Goal: Task Accomplishment & Management: Manage account settings

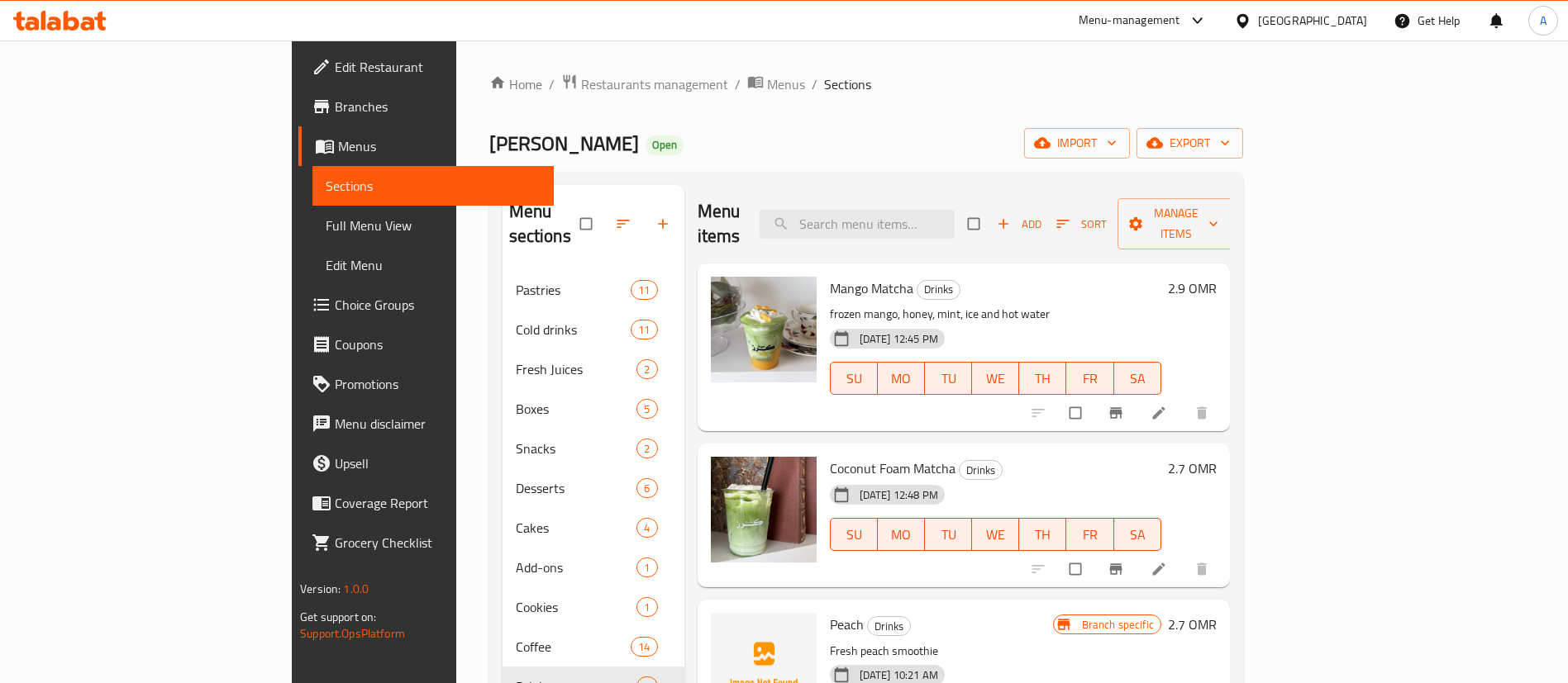
click at [481, 66] on div "Home / Restaurants management / Menus / Sections Habet Karaz Open import export…" at bounding box center [867, 478] width 820 height 874
click at [582, 82] on span "Restaurants management" at bounding box center [655, 85] width 148 height 20
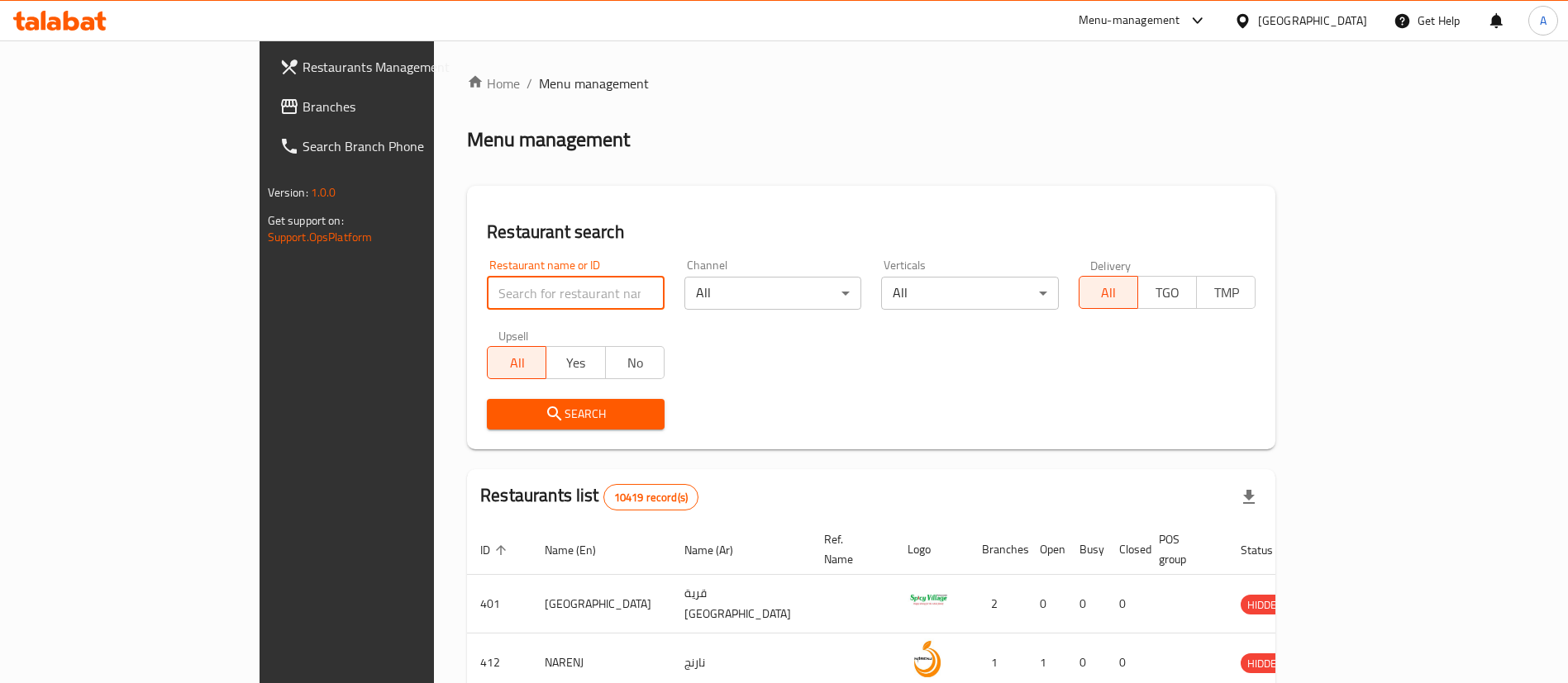
click at [583, 285] on input "search" at bounding box center [576, 293] width 178 height 33
click at [1049, 315] on div "Verticals All ​" at bounding box center [971, 284] width 197 height 70
click at [555, 312] on div "Restaurant name or ID Restaurant name or ID" at bounding box center [576, 284] width 197 height 70
click at [554, 293] on input "search" at bounding box center [576, 293] width 178 height 33
type input "[PERSON_NAME]"
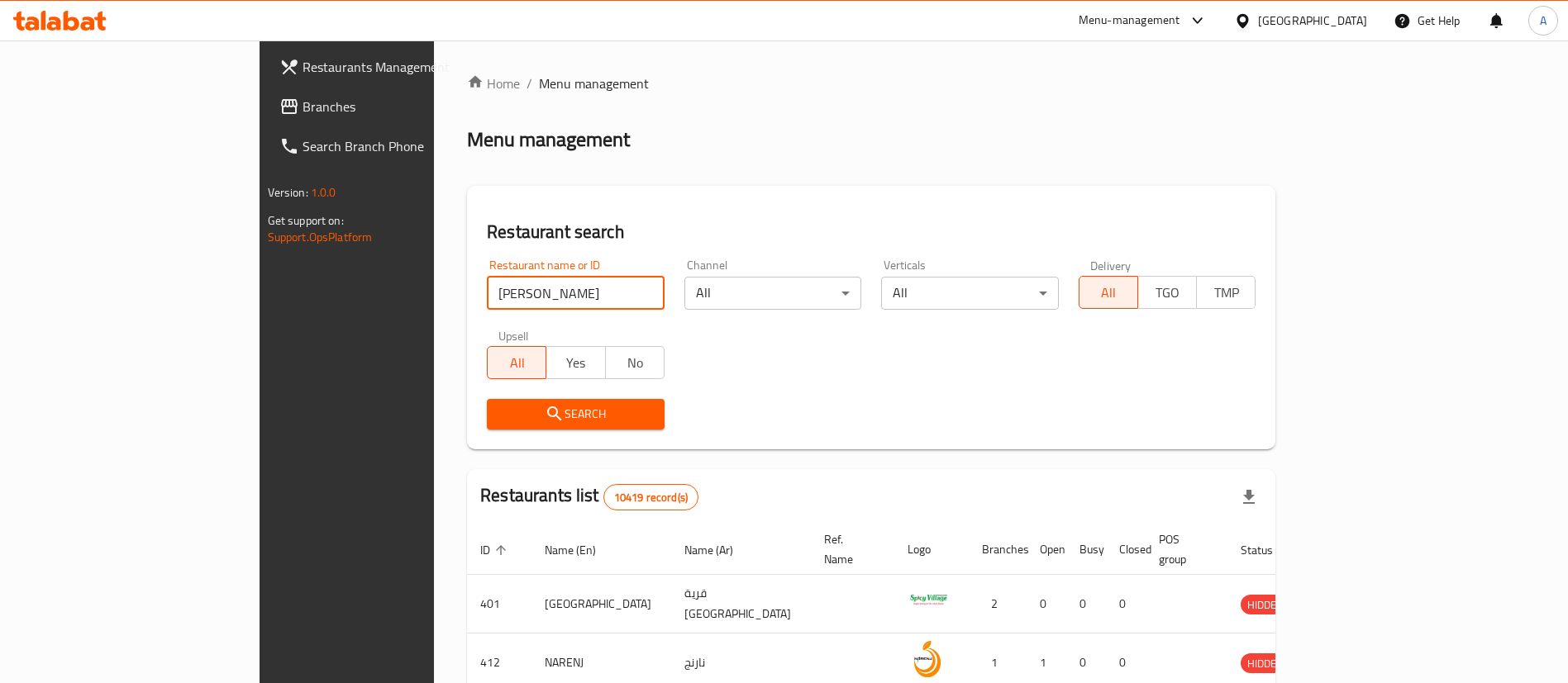
click button "Search" at bounding box center [576, 414] width 178 height 31
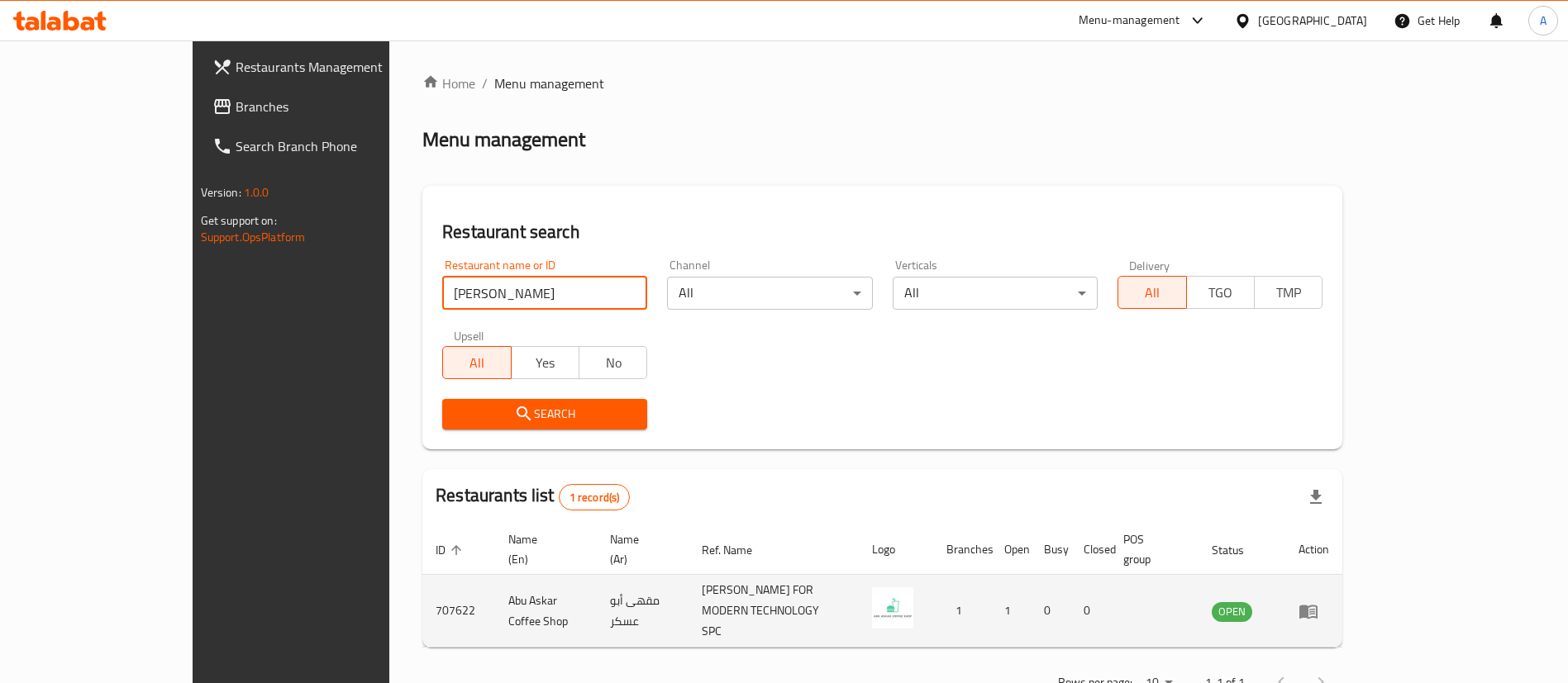
click at [1343, 596] on td "enhanced table" at bounding box center [1314, 611] width 57 height 73
click at [1318, 605] on icon "enhanced table" at bounding box center [1309, 612] width 18 height 14
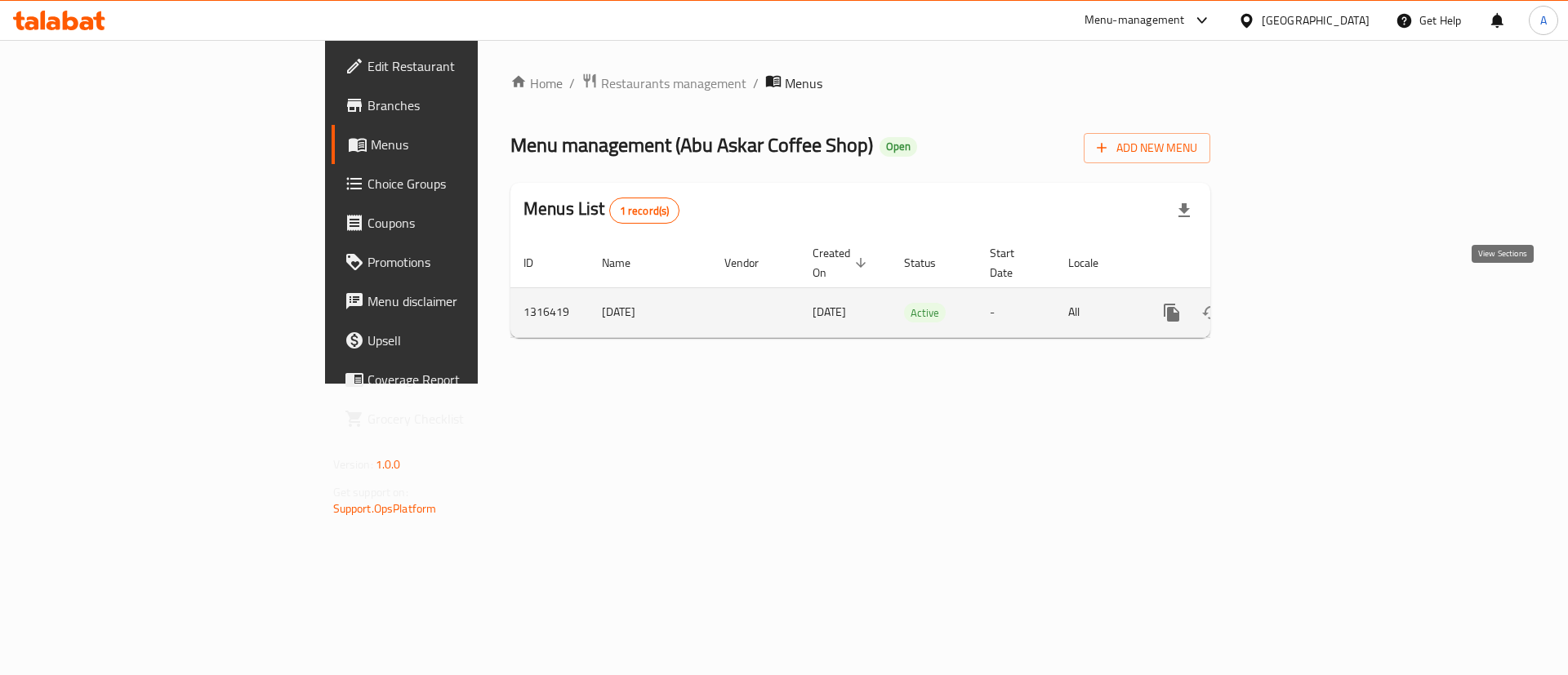
click at [1310, 294] on link "enhanced table" at bounding box center [1290, 313] width 39 height 39
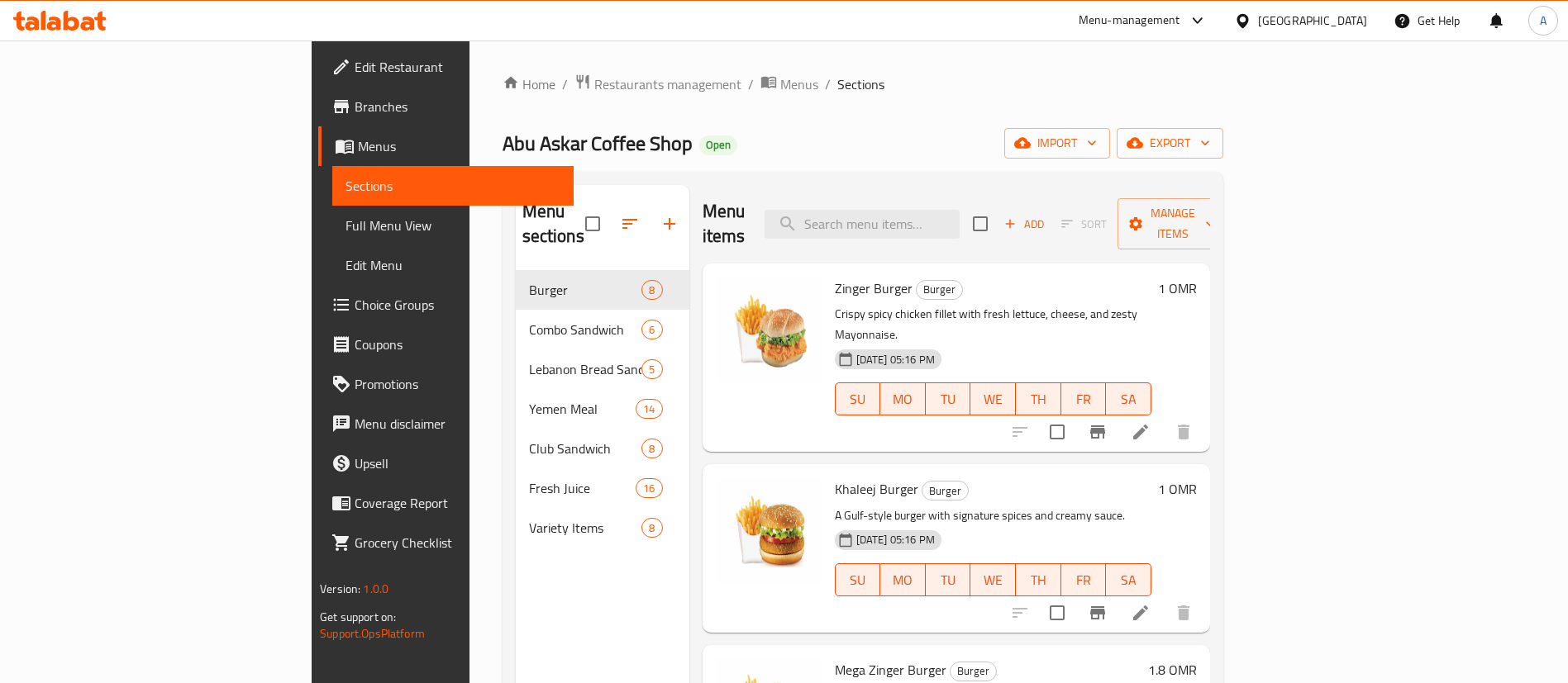
click at [503, 98] on div "Home / Restaurants management / Menus / Sections [PERSON_NAME] Coffee Shop Open…" at bounding box center [863, 478] width 721 height 809
click at [594, 88] on span "Restaurants management" at bounding box center [668, 85] width 148 height 20
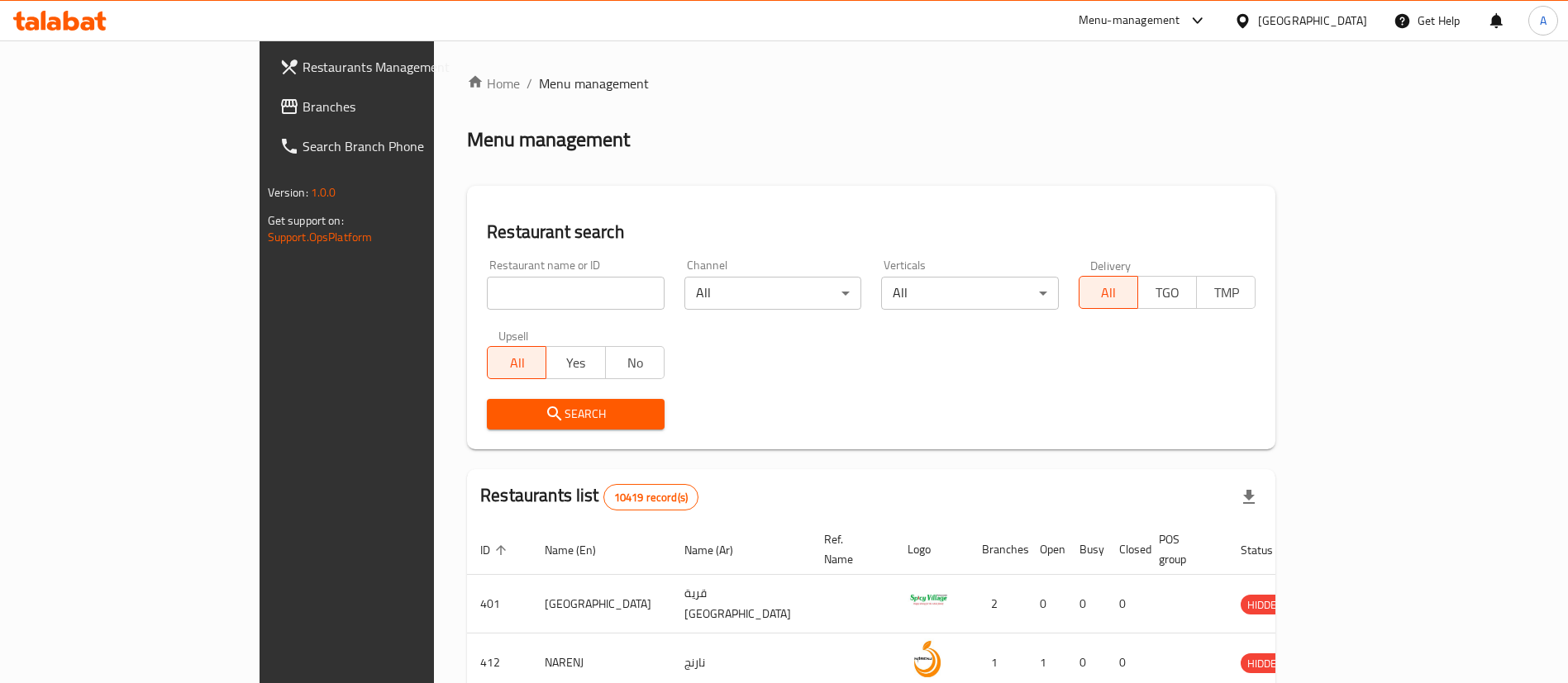
click at [545, 273] on div "Restaurant name or ID Restaurant name or ID" at bounding box center [576, 284] width 178 height 51
click at [540, 281] on input "search" at bounding box center [576, 293] width 178 height 33
click at [1309, 70] on div "Home / Menu management Menu management Restaurant search Restaurant name or ID …" at bounding box center [871, 602] width 875 height 1124
click at [544, 281] on input "search" at bounding box center [576, 293] width 178 height 33
type input "[PERSON_NAME]"
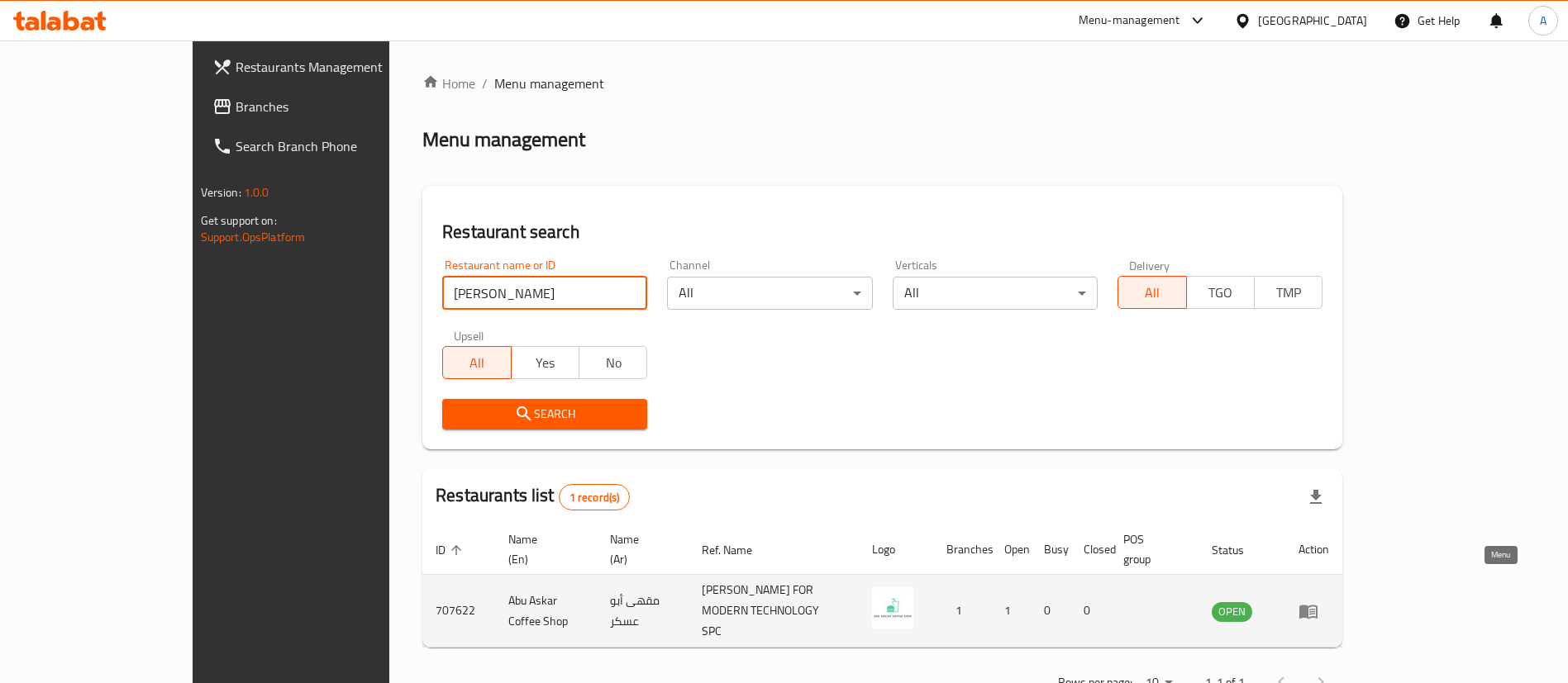
click at [1318, 605] on icon "enhanced table" at bounding box center [1309, 612] width 18 height 14
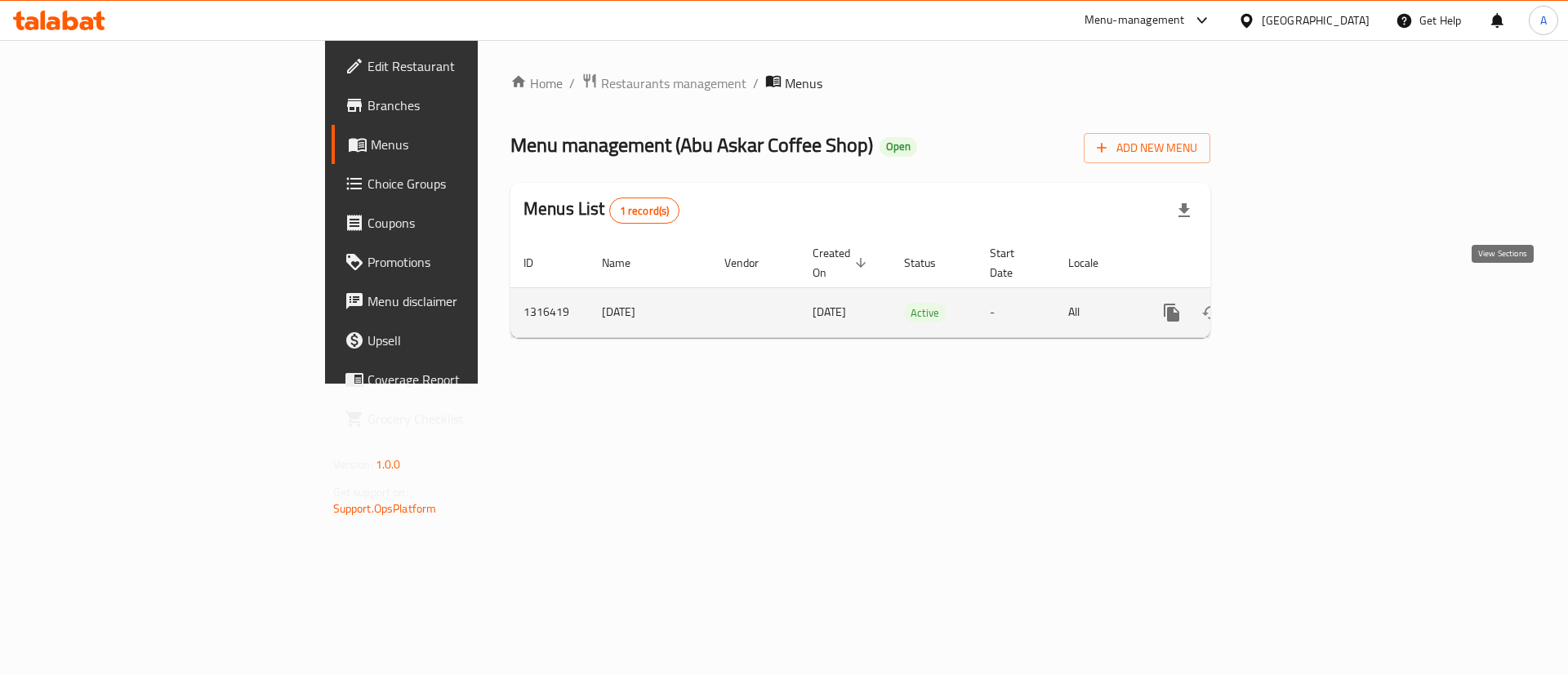
click at [1300, 304] on icon "enhanced table" at bounding box center [1290, 313] width 20 height 20
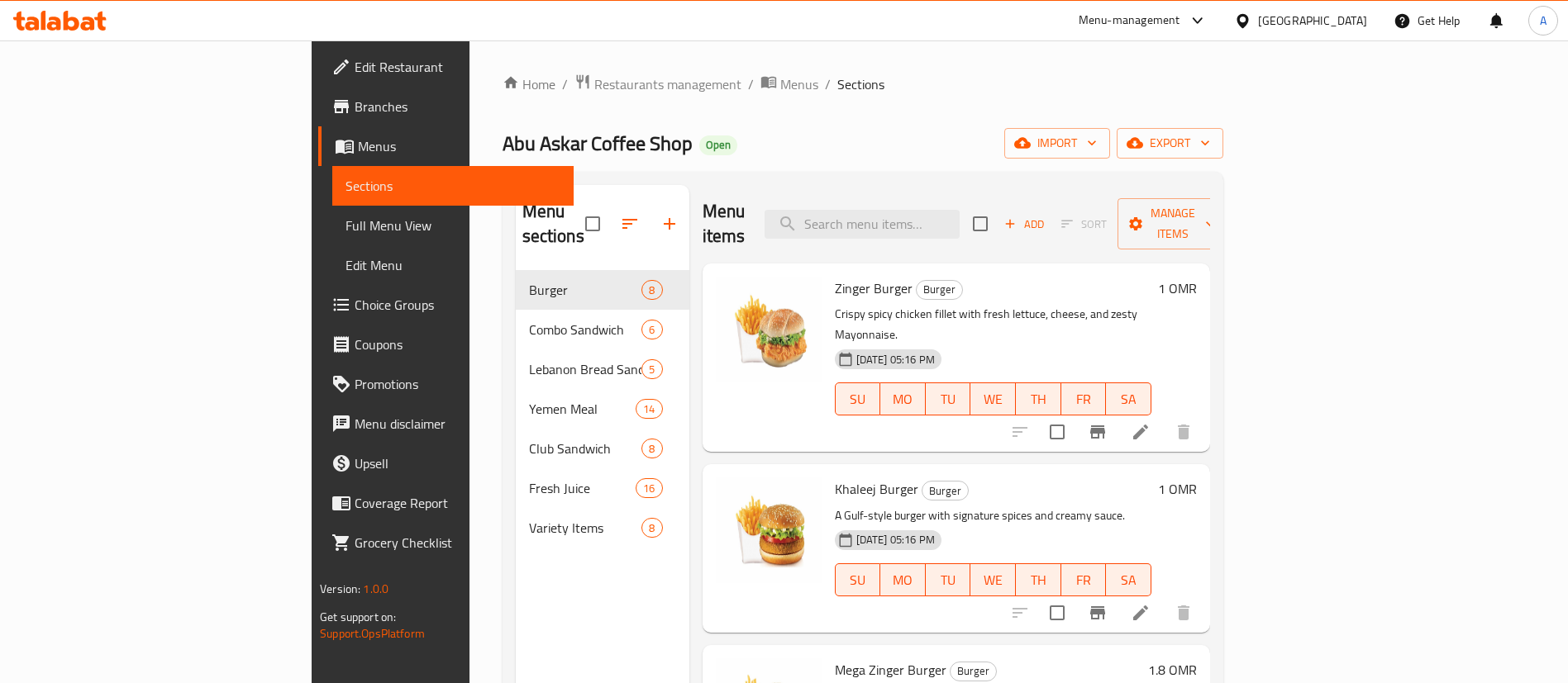
drag, startPoint x: 893, startPoint y: 237, endPoint x: 916, endPoint y: 229, distance: 24.4
click at [904, 233] on div "Menu items Add Sort Manage items" at bounding box center [957, 224] width 508 height 79
click at [940, 226] on div "Menu items Add Sort Manage items" at bounding box center [957, 224] width 508 height 79
click at [955, 219] on input "search" at bounding box center [863, 224] width 196 height 29
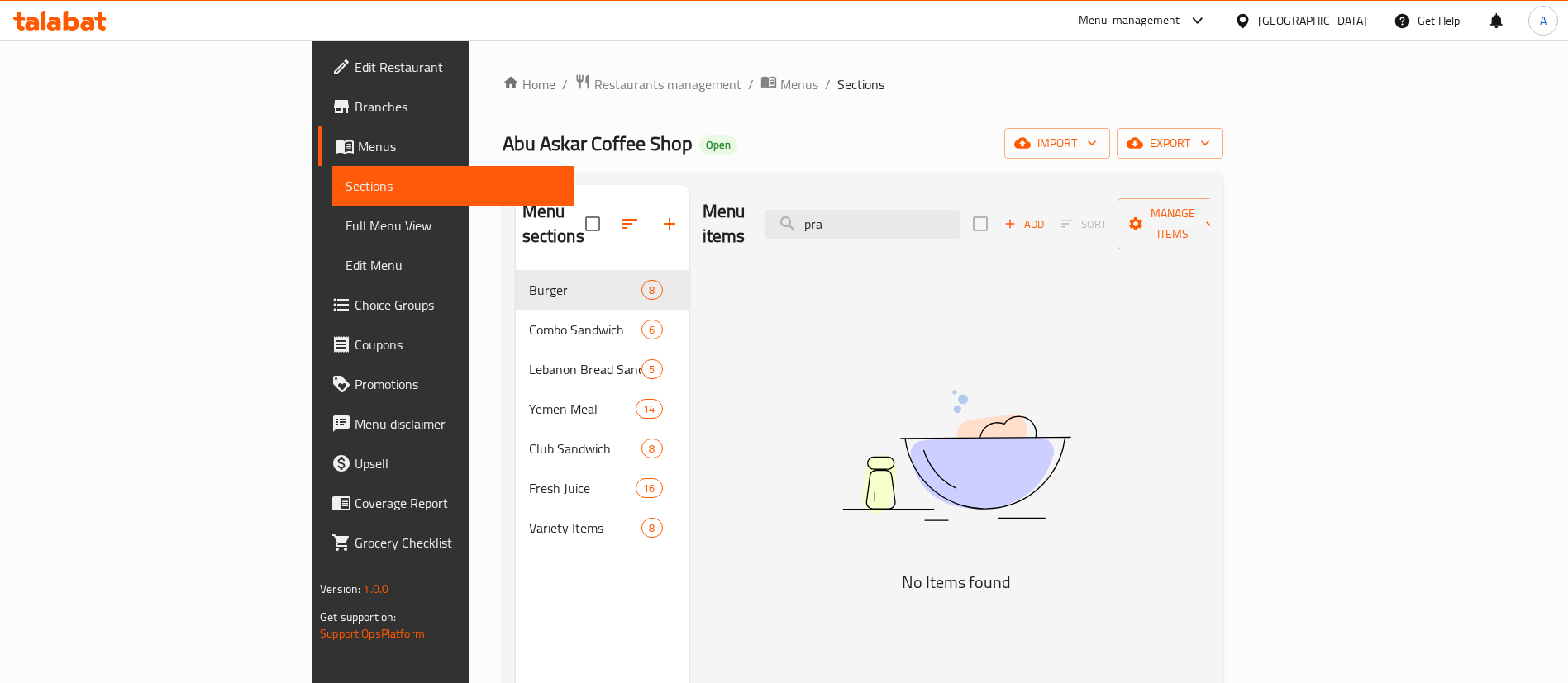
click at [1035, 189] on div "Menu items pra Add Sort Manage items" at bounding box center [957, 224] width 508 height 79
click at [960, 220] on input "pra" at bounding box center [863, 224] width 196 height 29
type input "p"
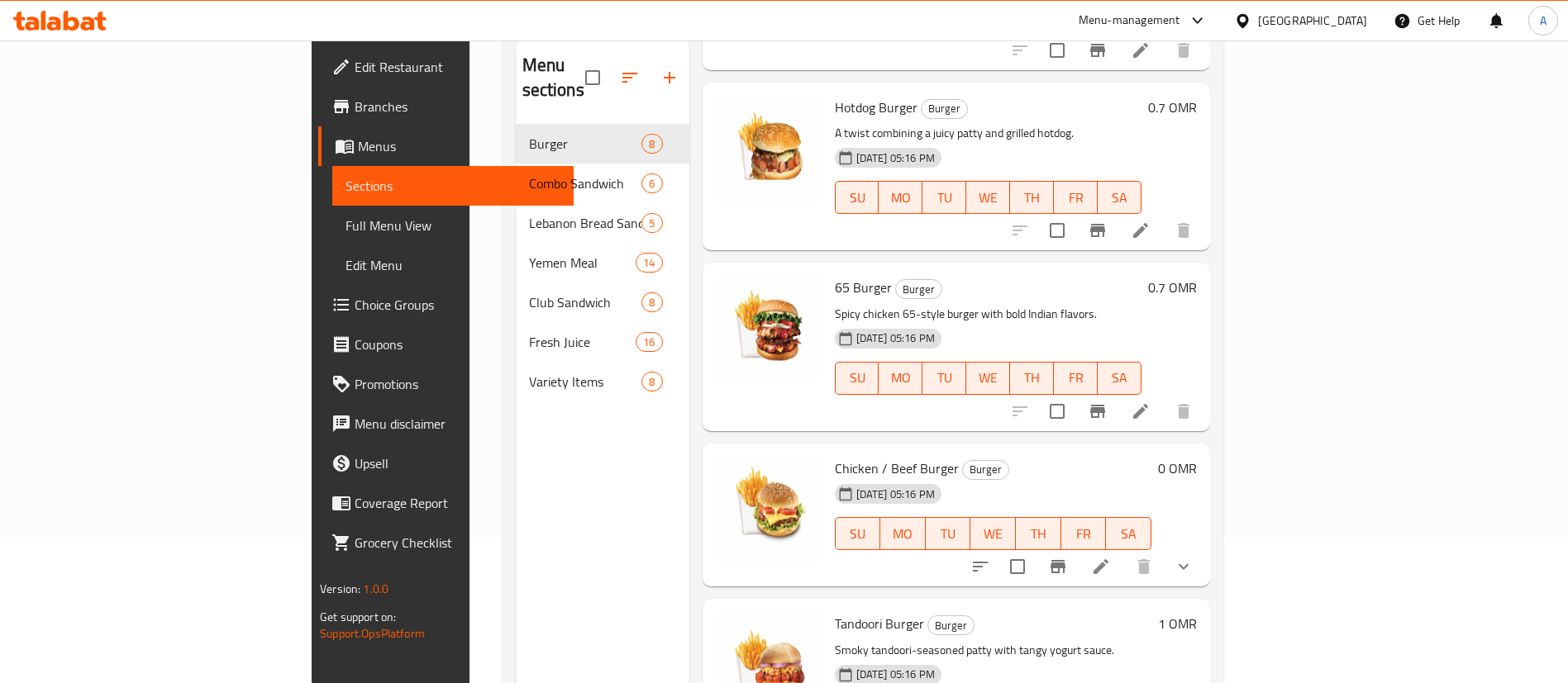
scroll to position [108, 0]
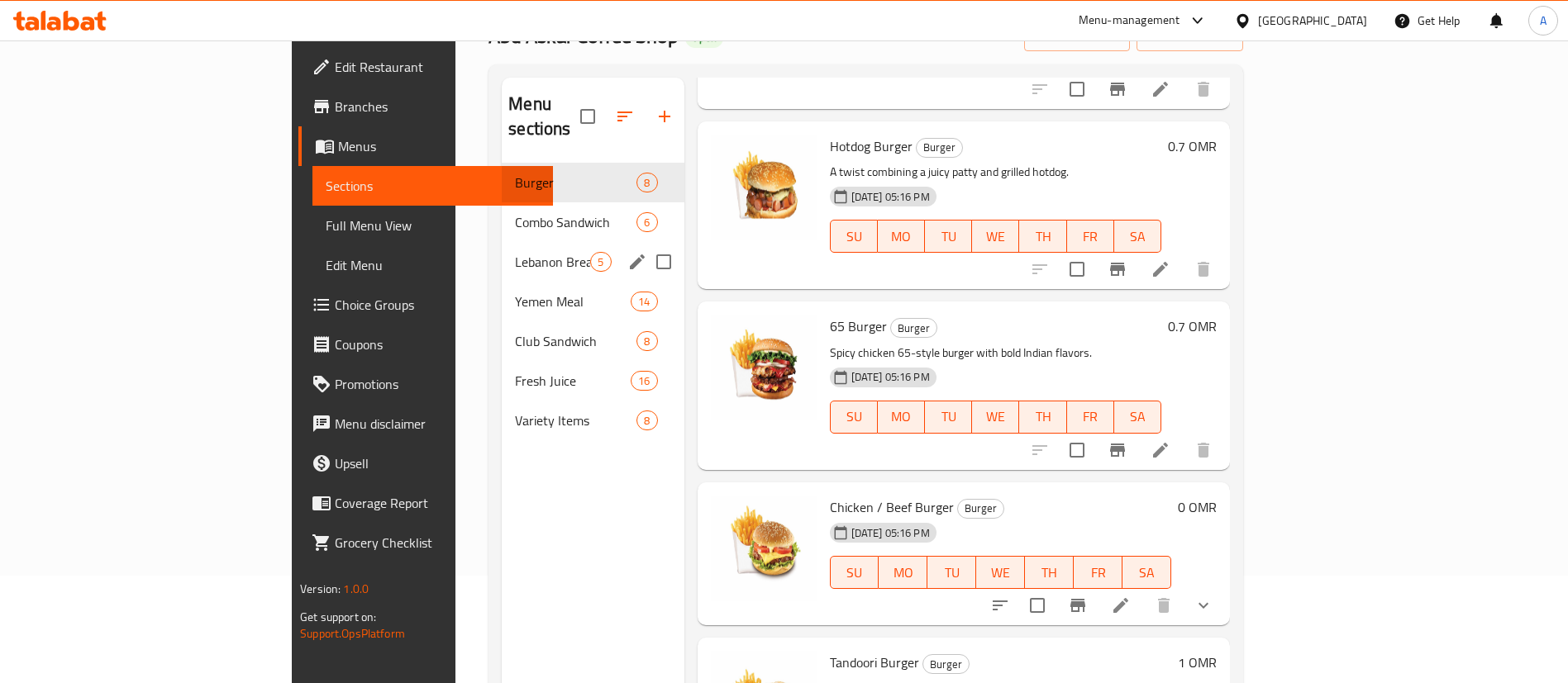
click at [502, 212] on div "Combo Sandwich 6" at bounding box center [592, 222] width 182 height 40
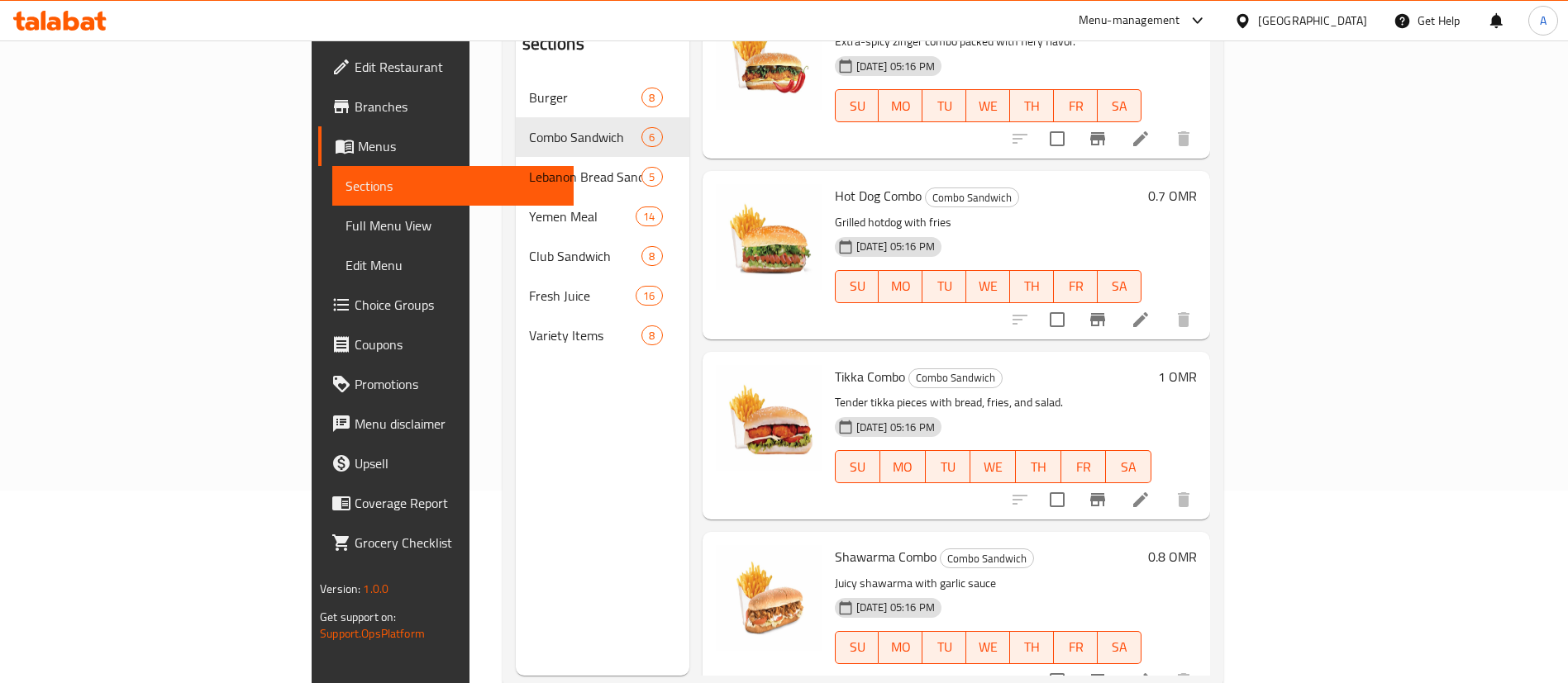
scroll to position [231, 0]
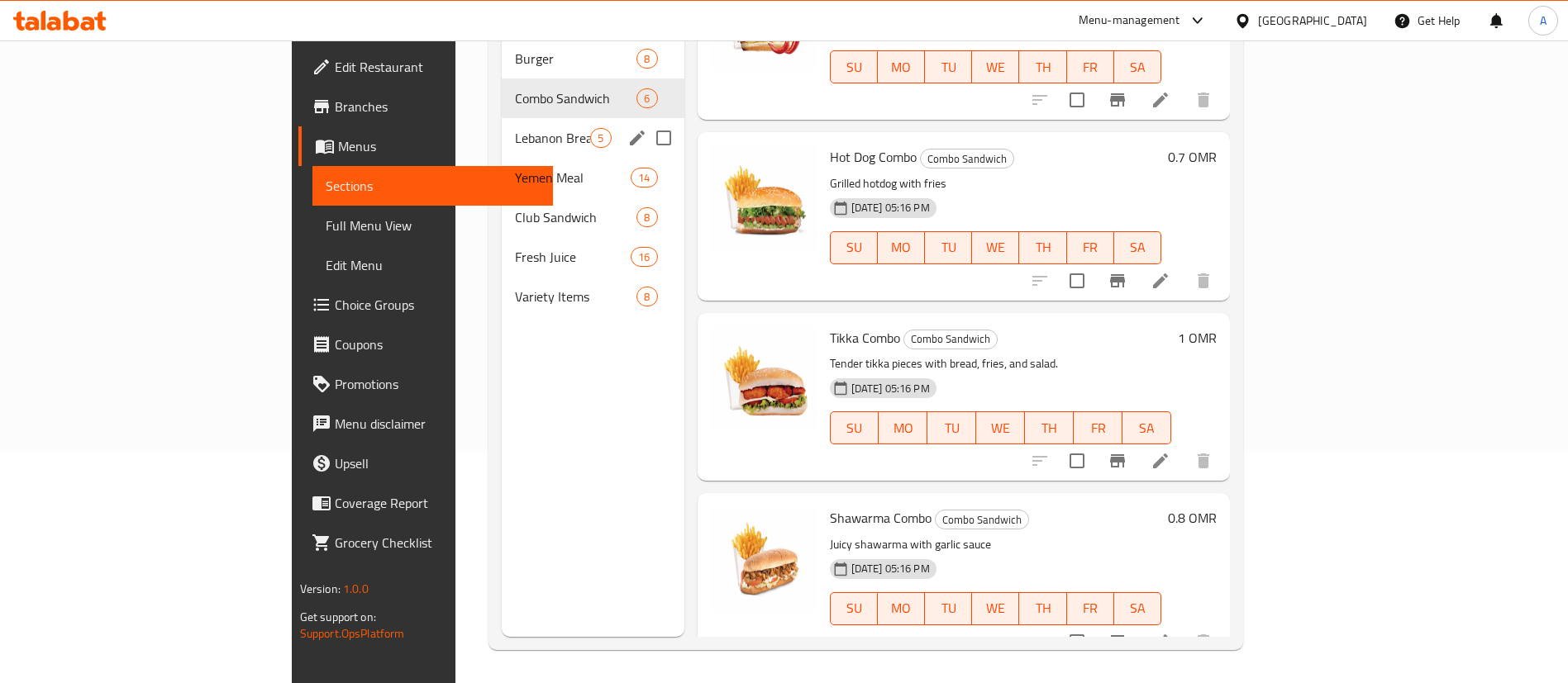
click at [515, 128] on span "Lebanon Bread Sandwich" at bounding box center [552, 138] width 75 height 20
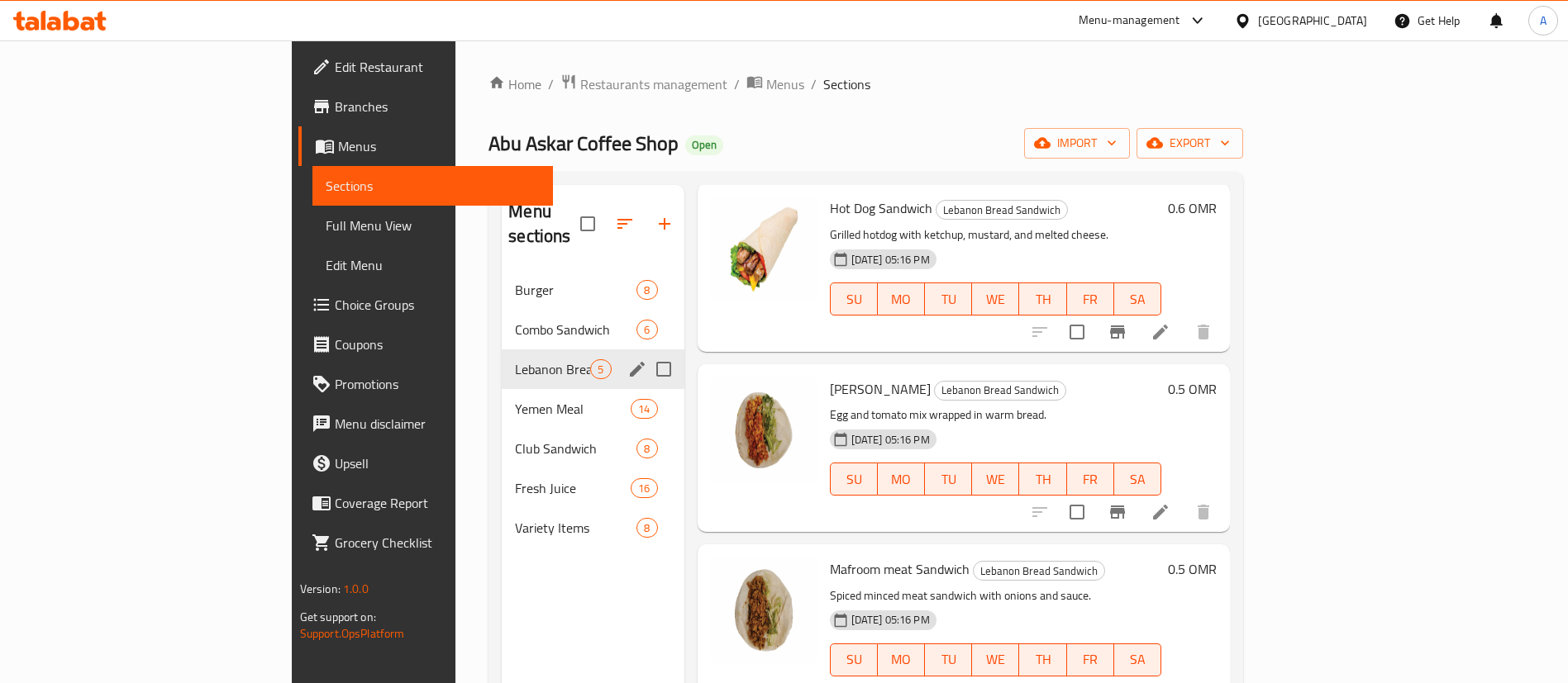
click at [502, 389] on div "Yemen Meal 14" at bounding box center [592, 409] width 182 height 40
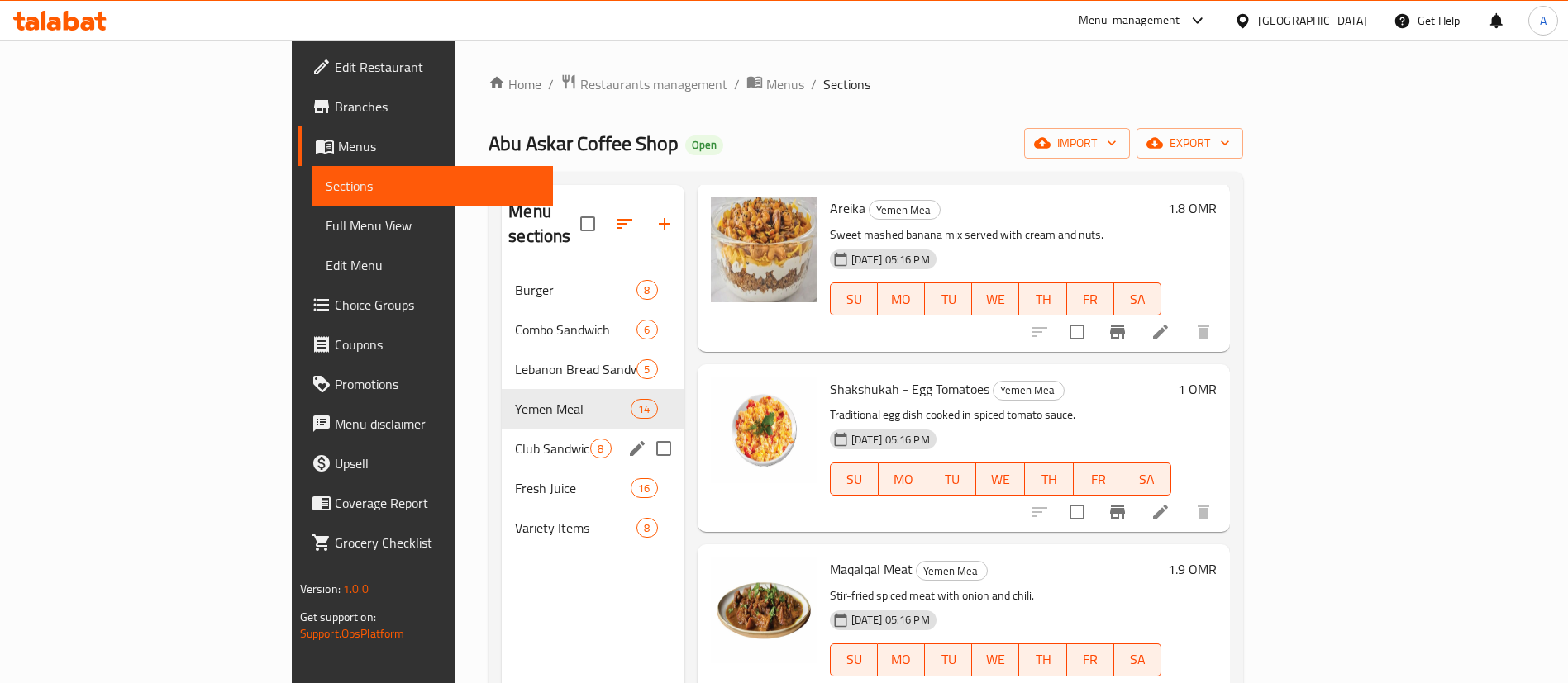
click at [502, 429] on div "Club Sandwich 8" at bounding box center [592, 449] width 182 height 40
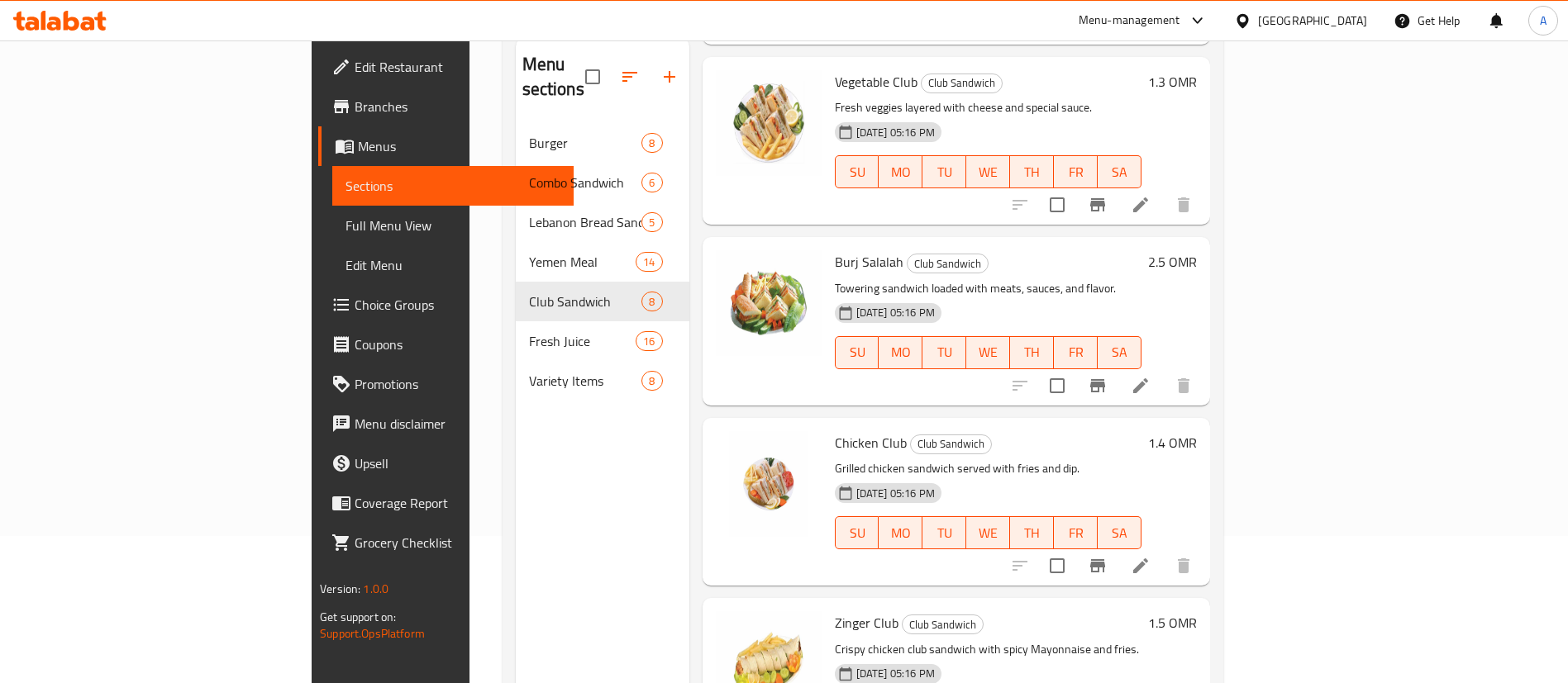
scroll to position [231, 0]
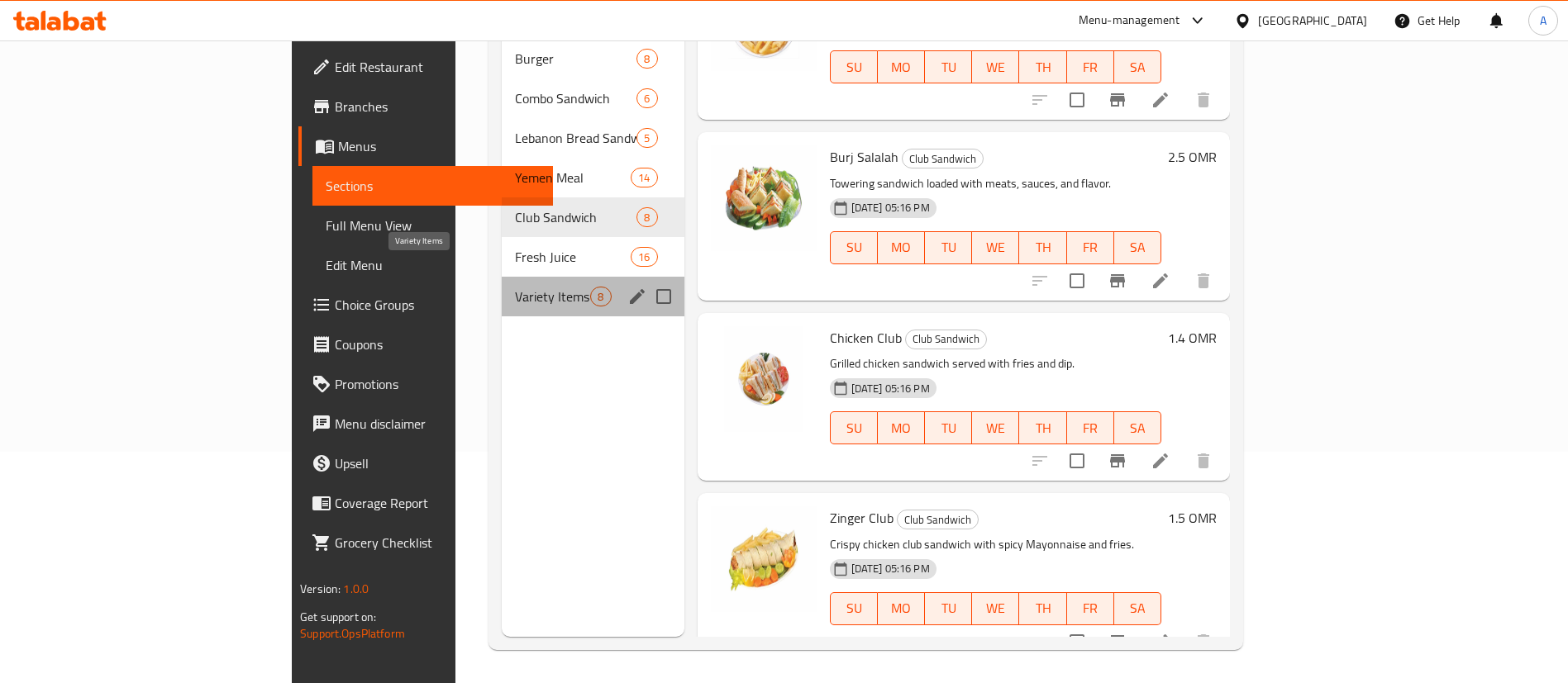
click at [515, 287] on span "Variety Items" at bounding box center [552, 297] width 75 height 20
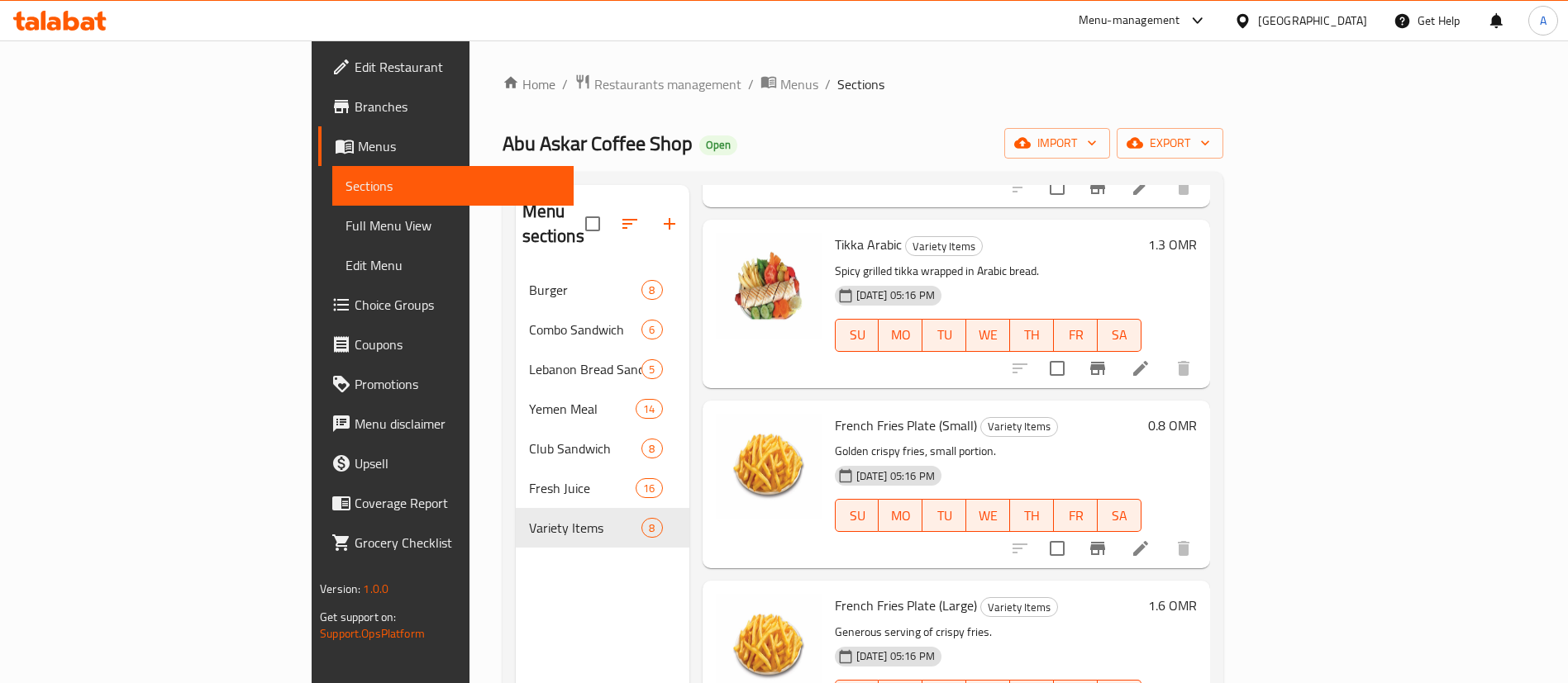
scroll to position [620, 0]
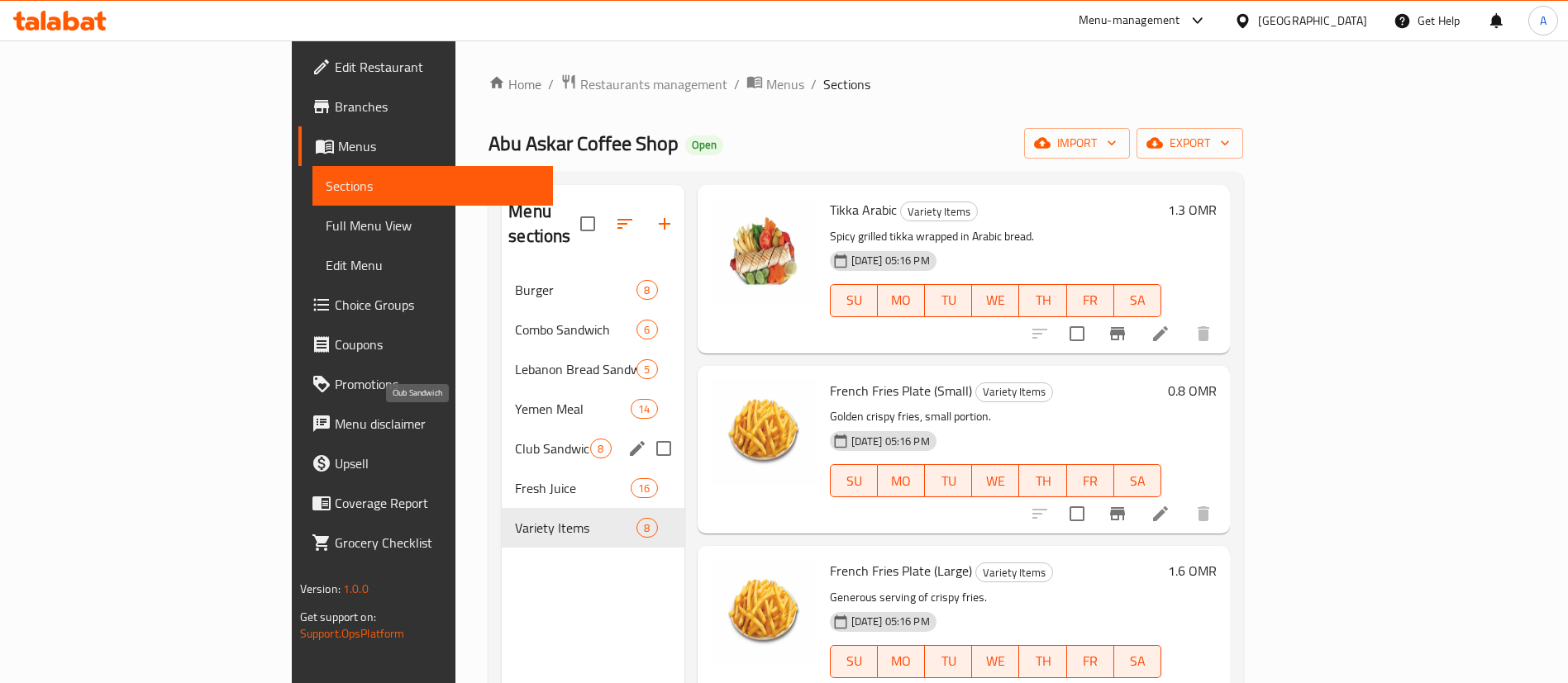
click at [515, 439] on span "Club Sandwich" at bounding box center [552, 449] width 75 height 20
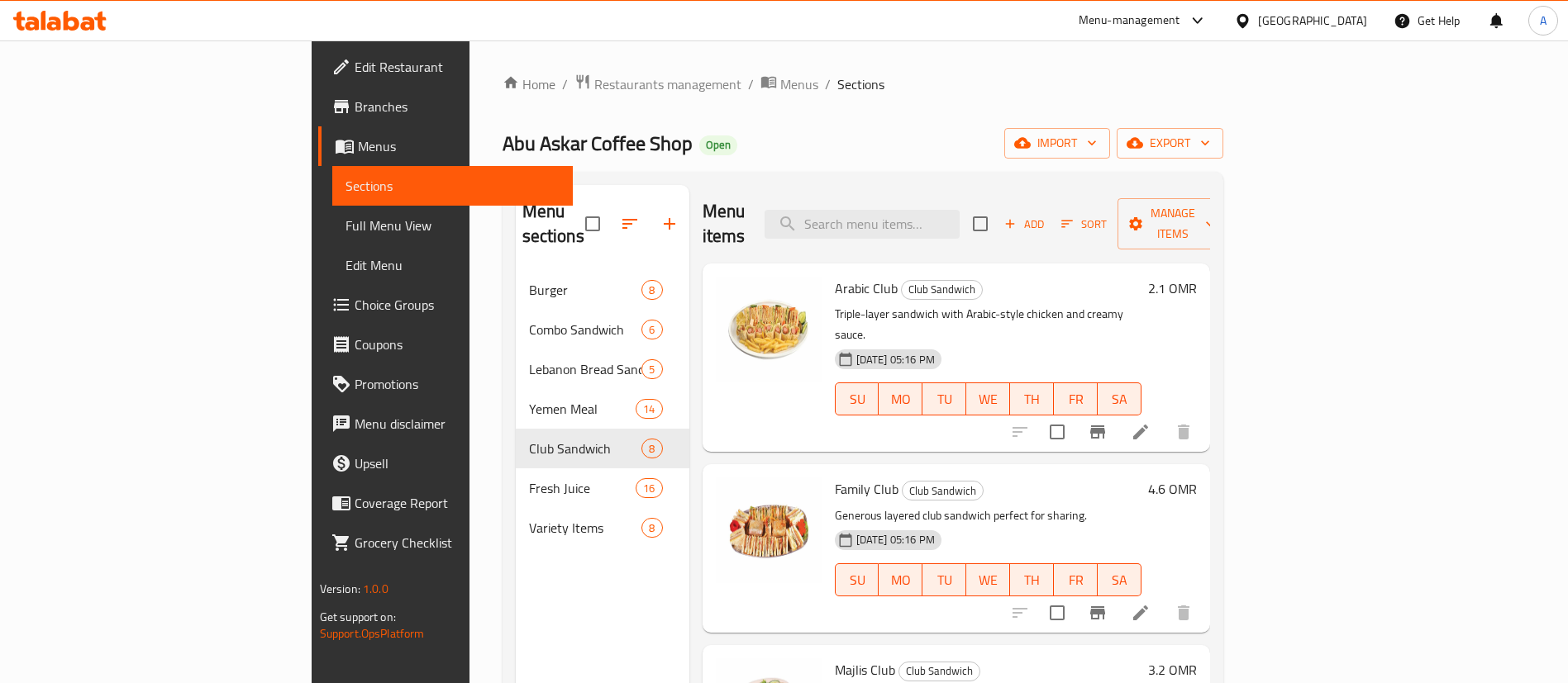
click at [930, 227] on div "Menu items Add Sort Manage items" at bounding box center [957, 224] width 508 height 79
click at [934, 210] on input "search" at bounding box center [863, 224] width 196 height 29
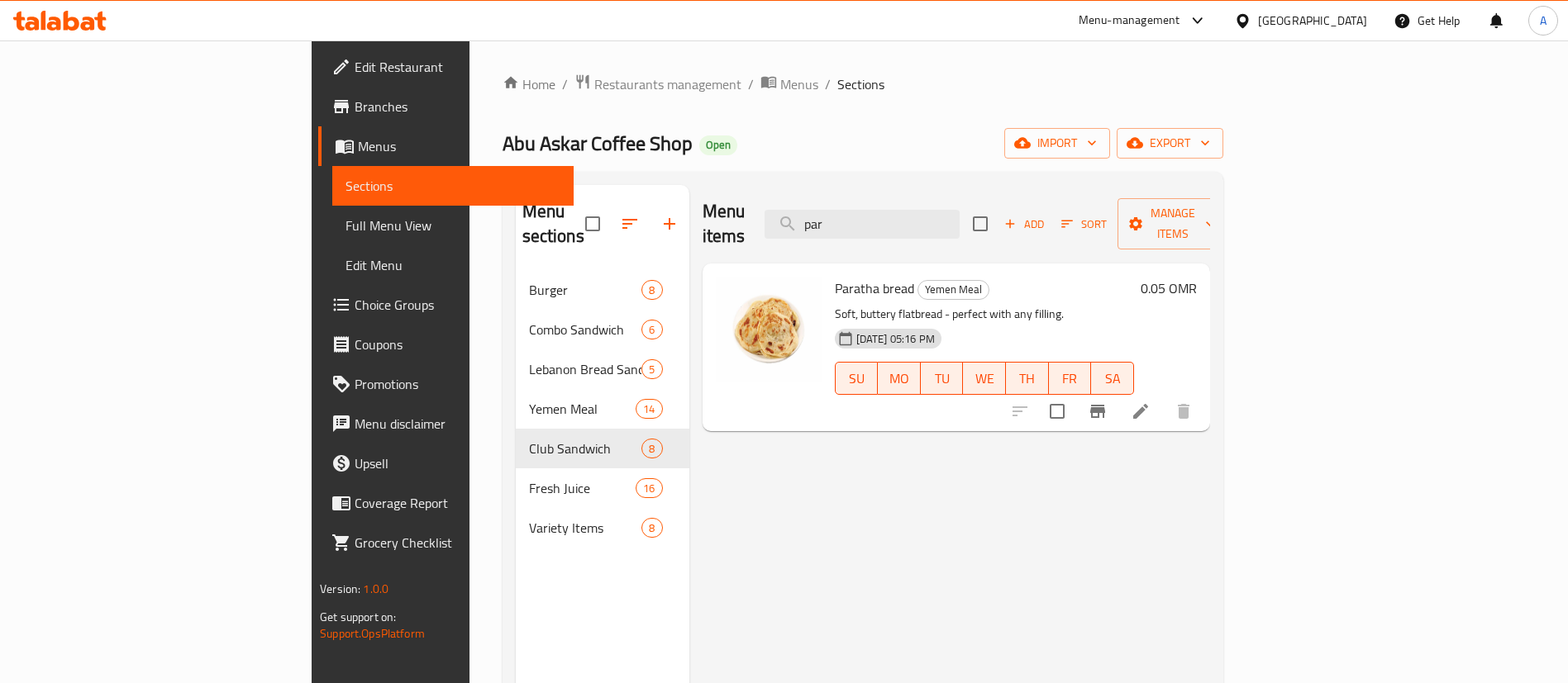
type input "par"
click at [1164, 397] on li at bounding box center [1141, 412] width 46 height 30
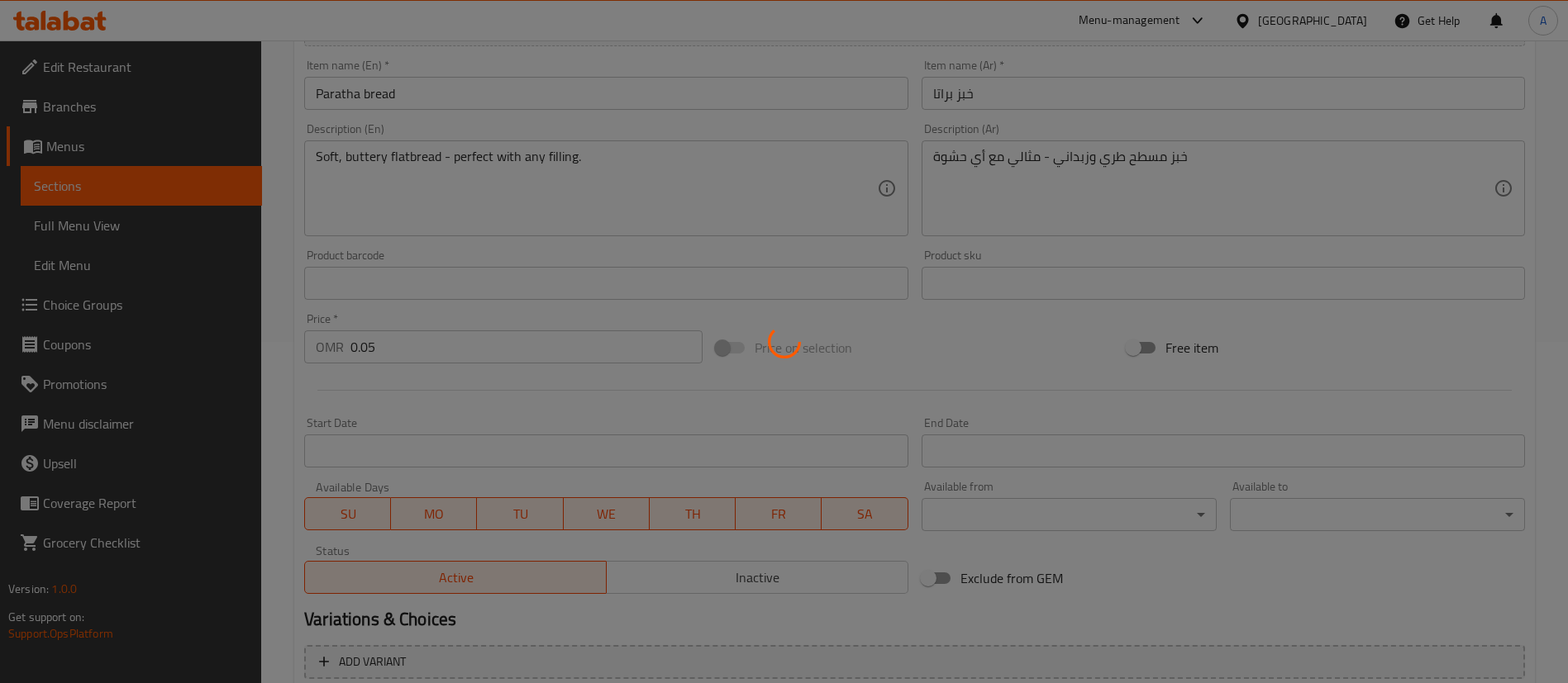
scroll to position [496, 0]
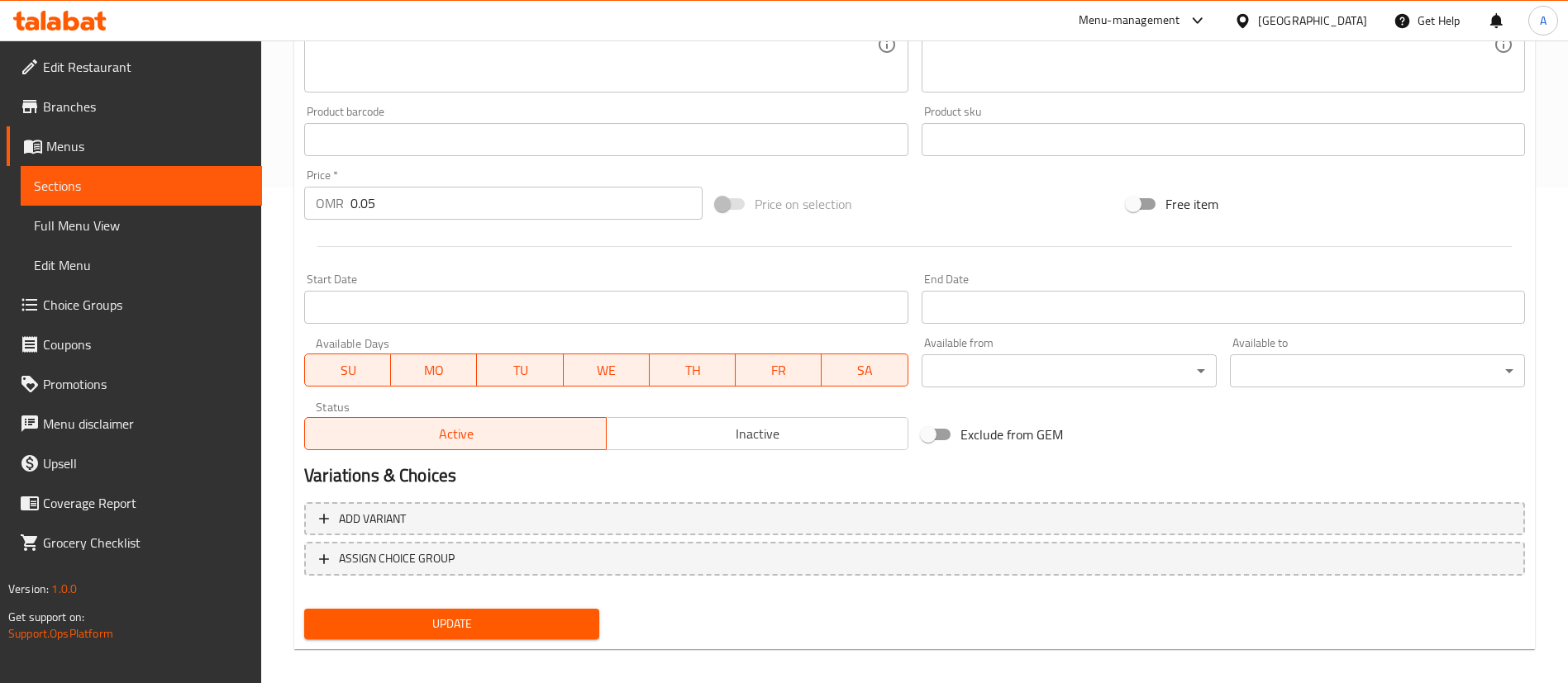
click at [408, 212] on input "0.05" at bounding box center [526, 202] width 352 height 33
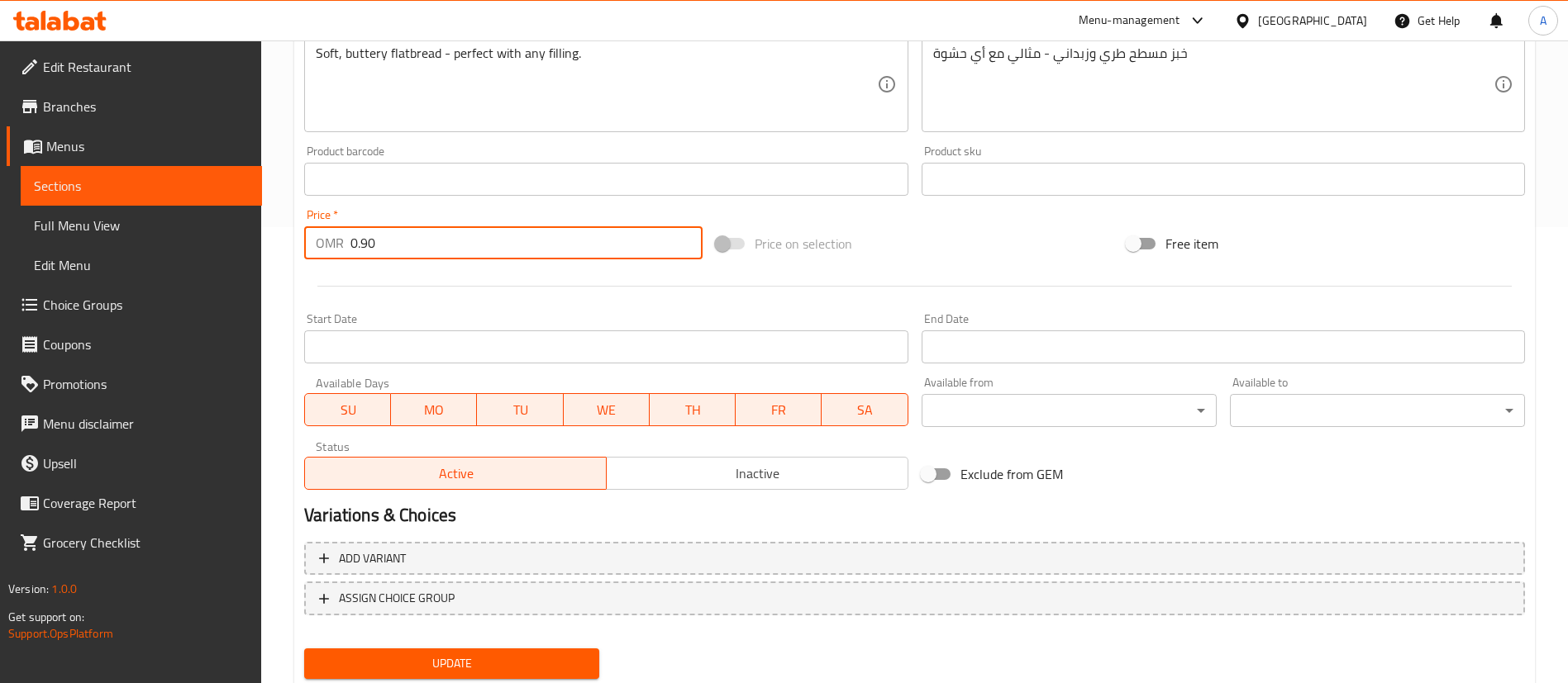
scroll to position [509, 0]
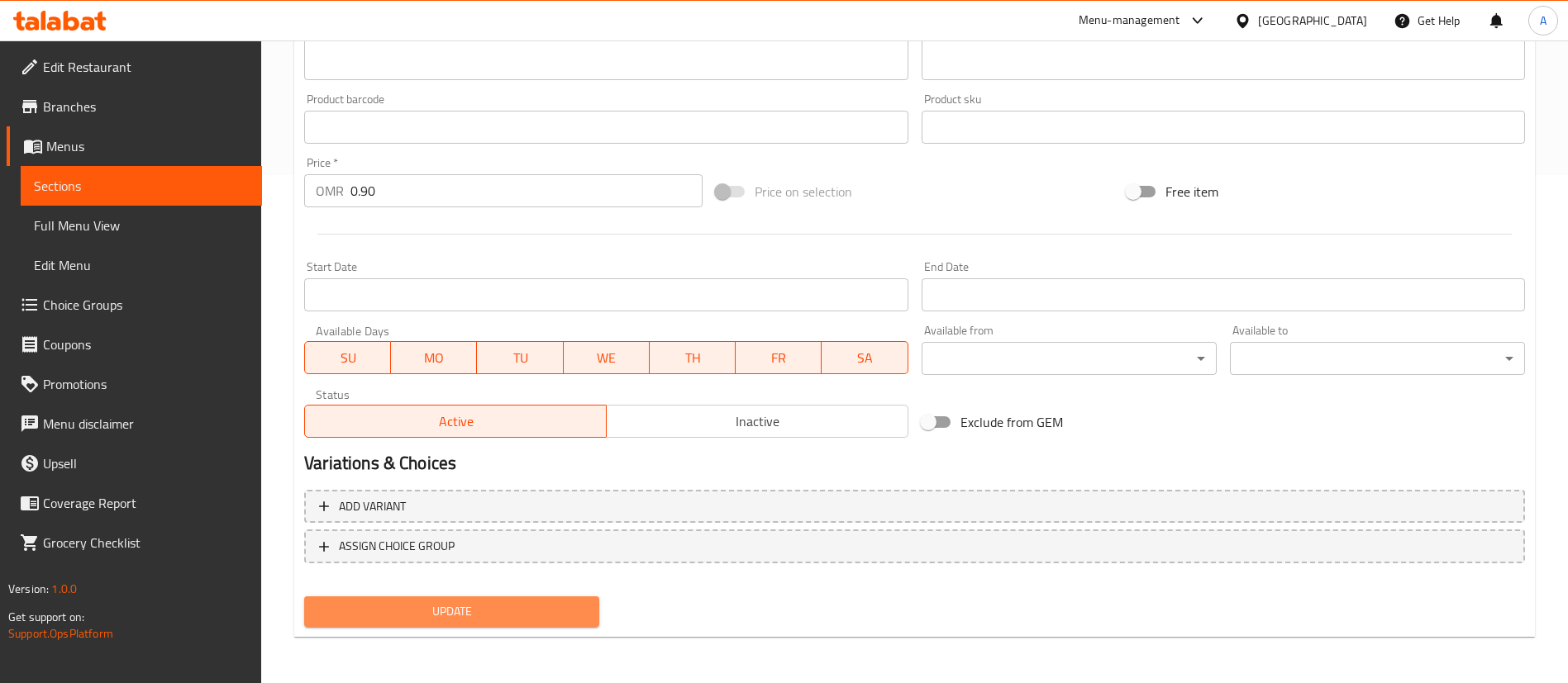
click at [539, 601] on span "Update" at bounding box center [451, 611] width 268 height 21
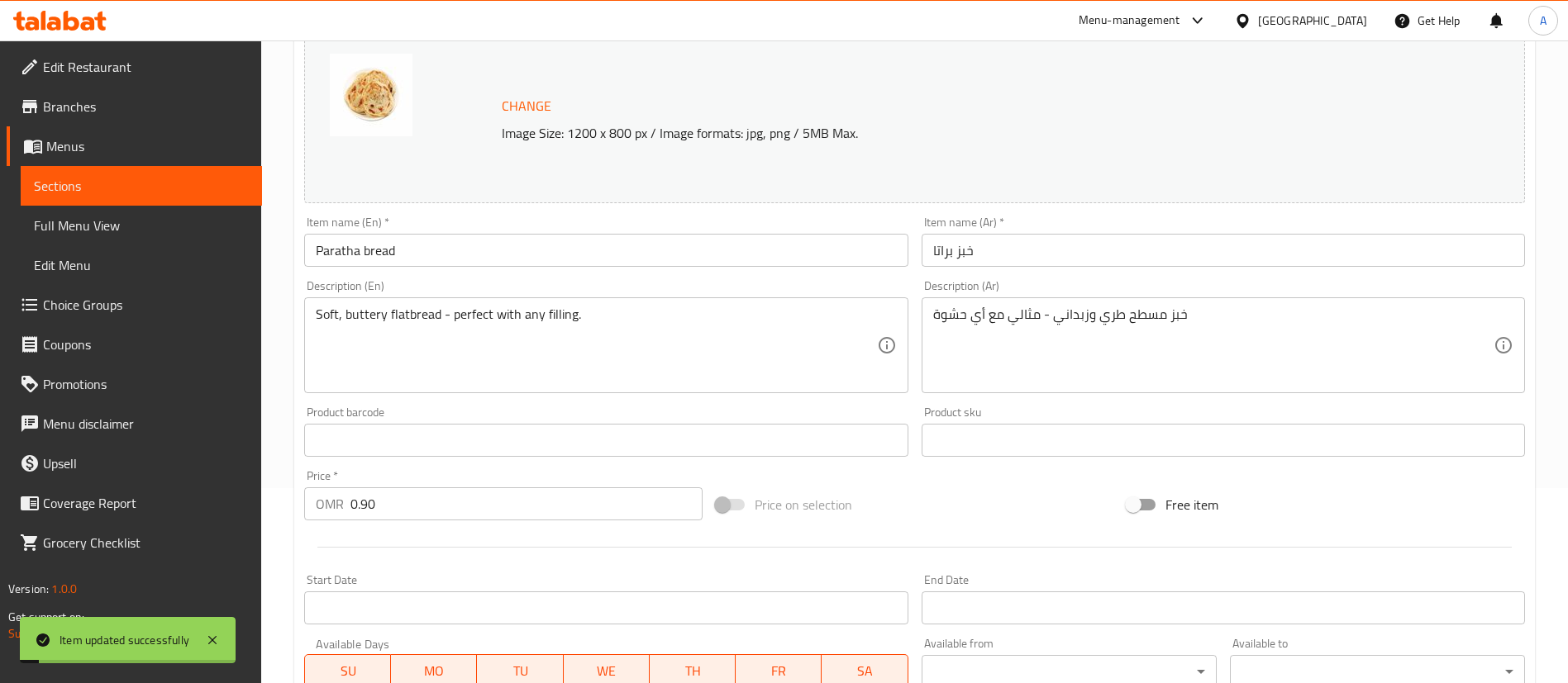
scroll to position [248, 0]
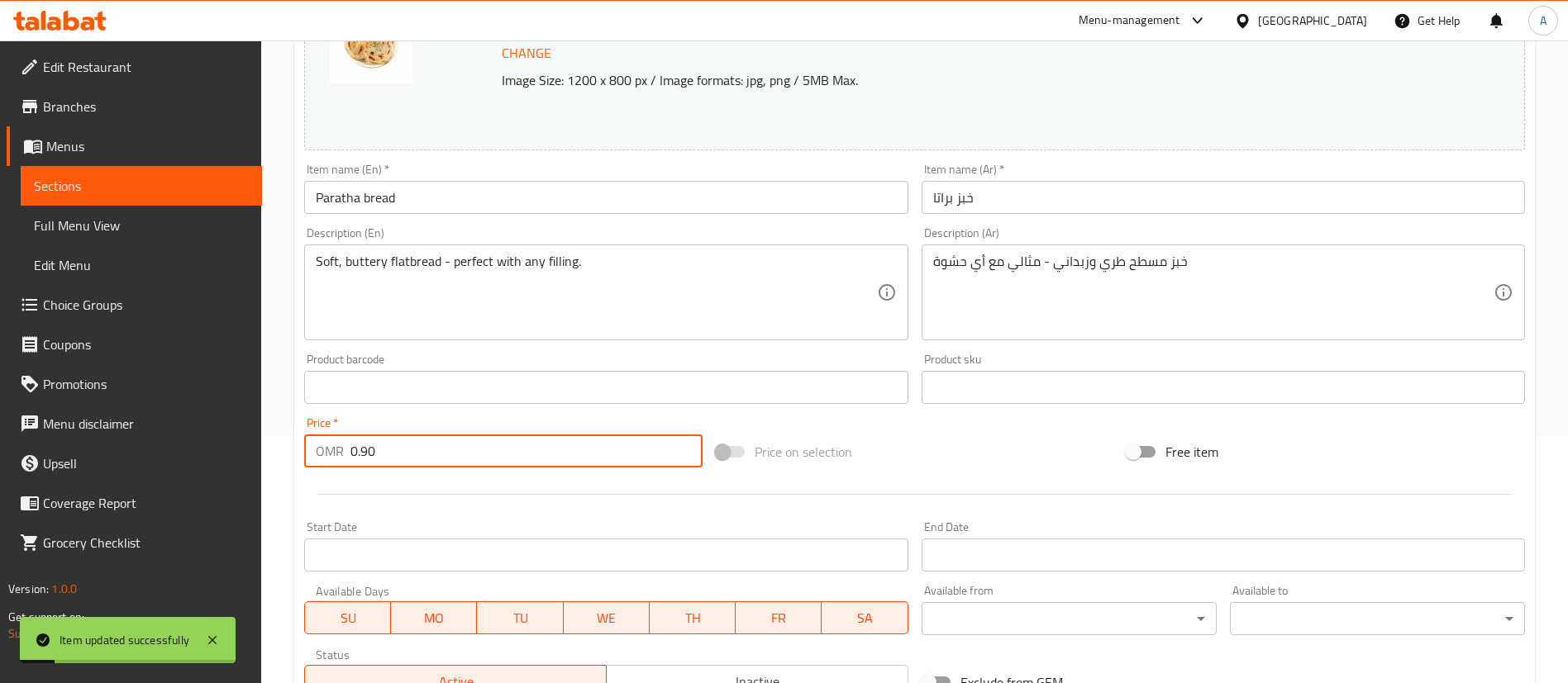
drag, startPoint x: 377, startPoint y: 462, endPoint x: 362, endPoint y: 466, distance: 15.5
click at [362, 466] on input "0.90" at bounding box center [526, 451] width 352 height 33
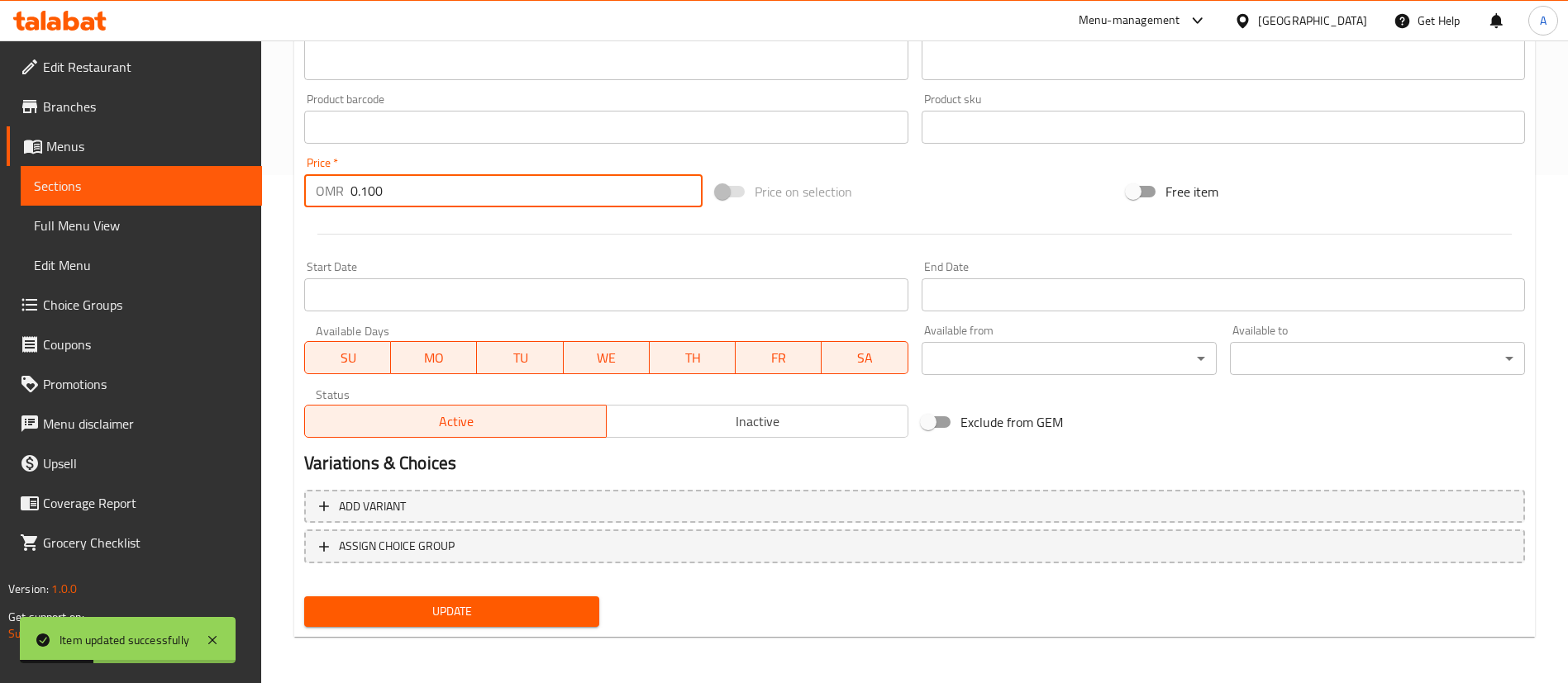
type input "0.100"
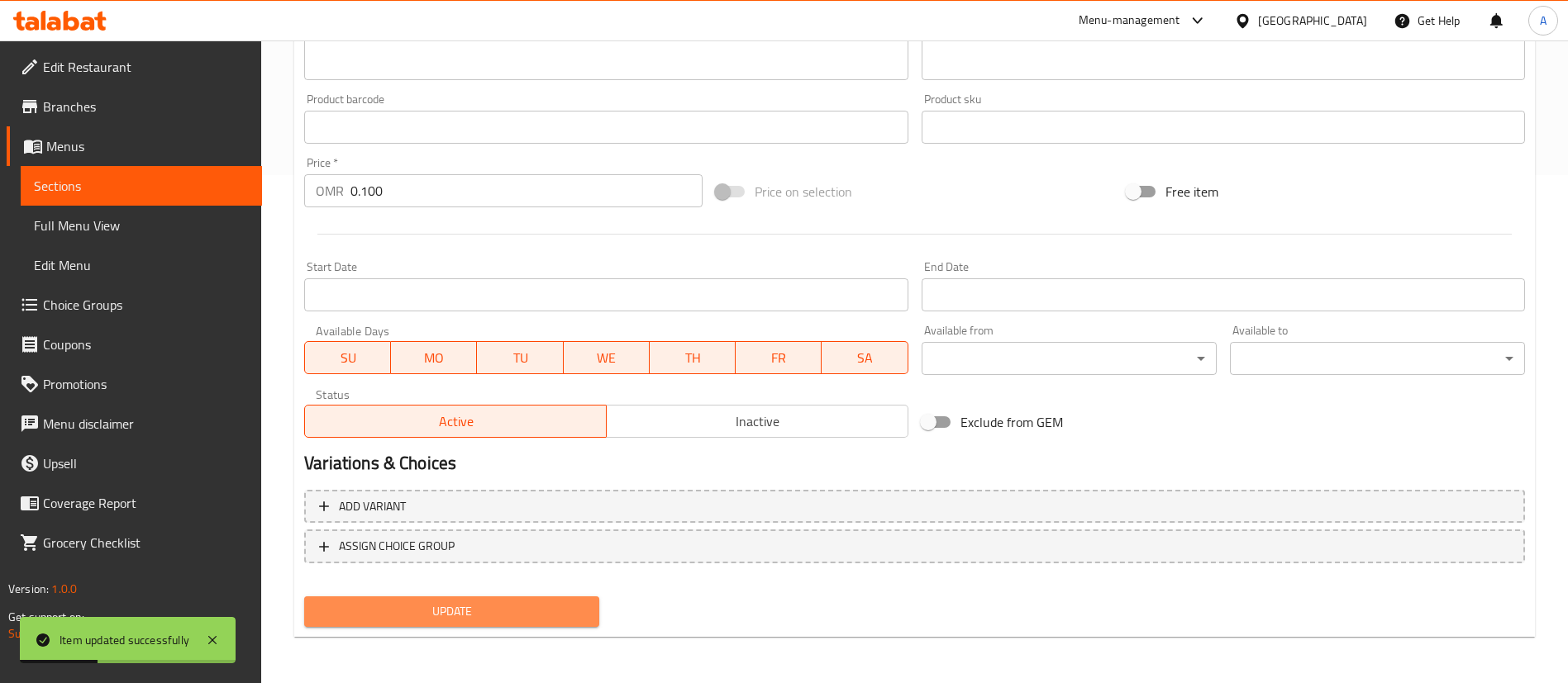
click at [513, 601] on span "Update" at bounding box center [451, 611] width 268 height 21
click at [513, 601] on div at bounding box center [784, 341] width 1568 height 683
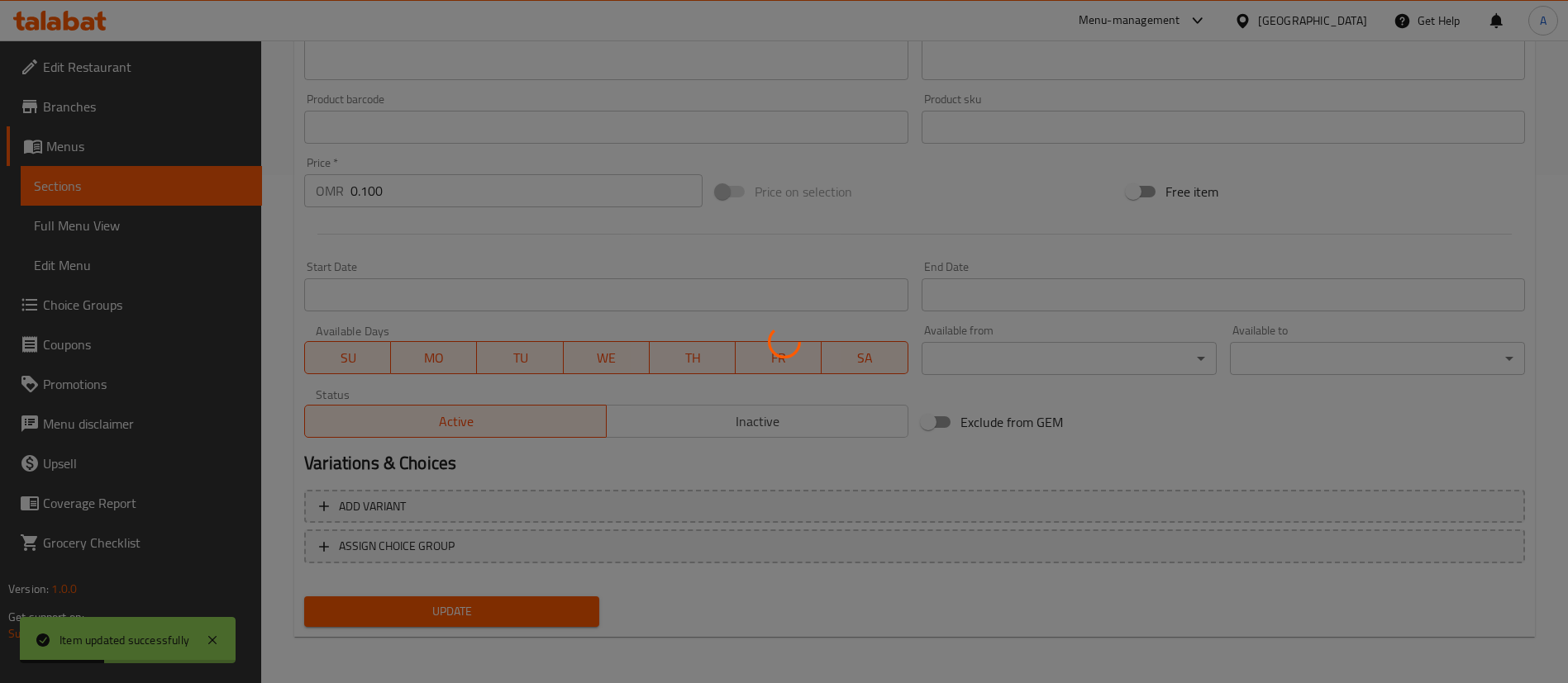
click at [513, 601] on div at bounding box center [784, 341] width 1568 height 683
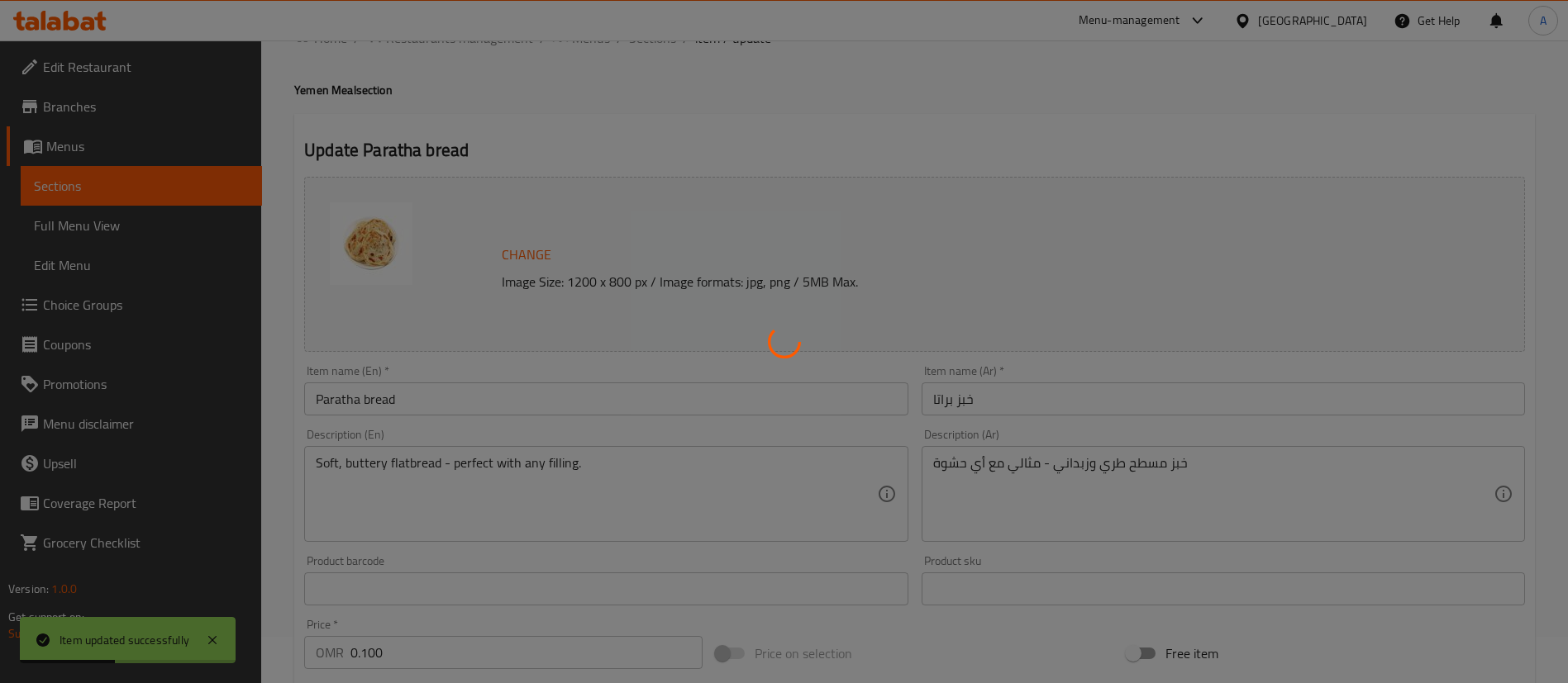
scroll to position [0, 0]
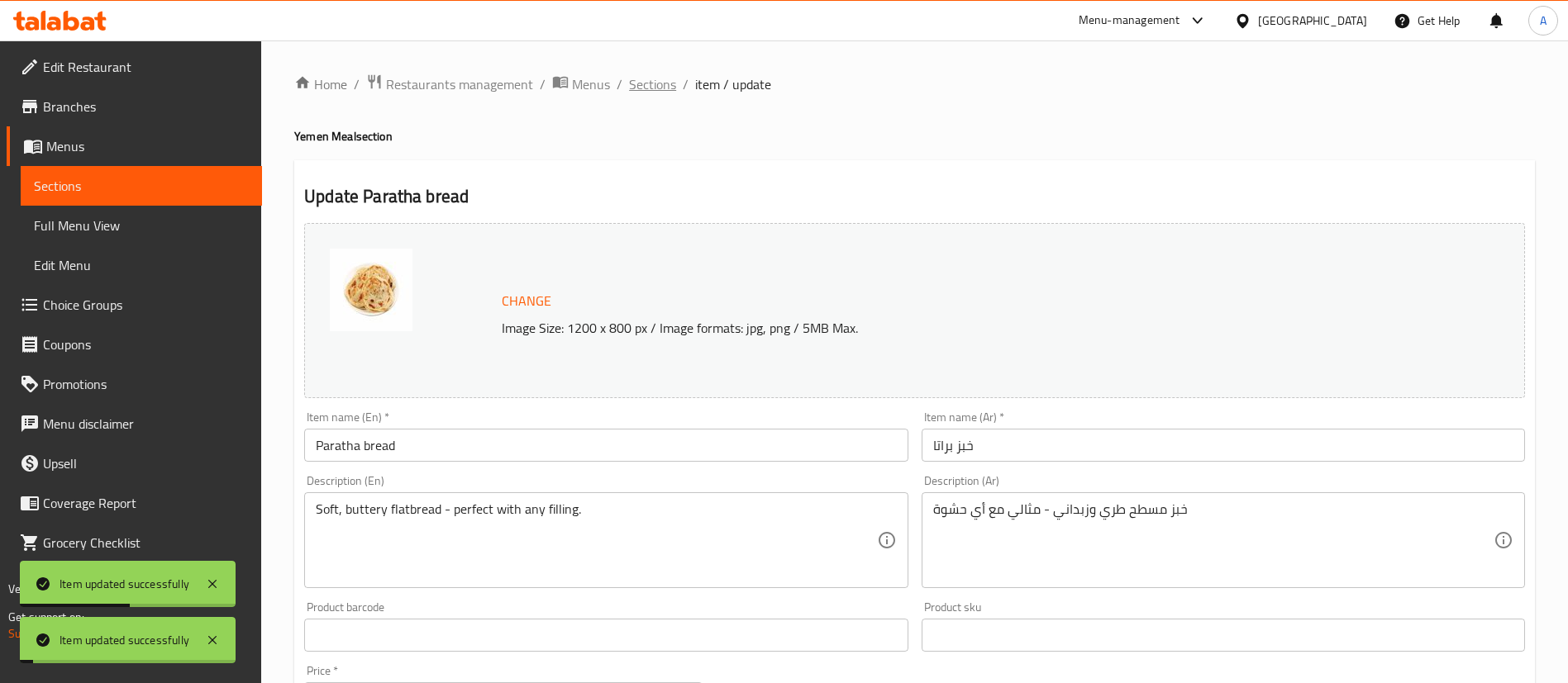
click at [663, 90] on span "Sections" at bounding box center [652, 85] width 47 height 20
